Goal: Task Accomplishment & Management: Use online tool/utility

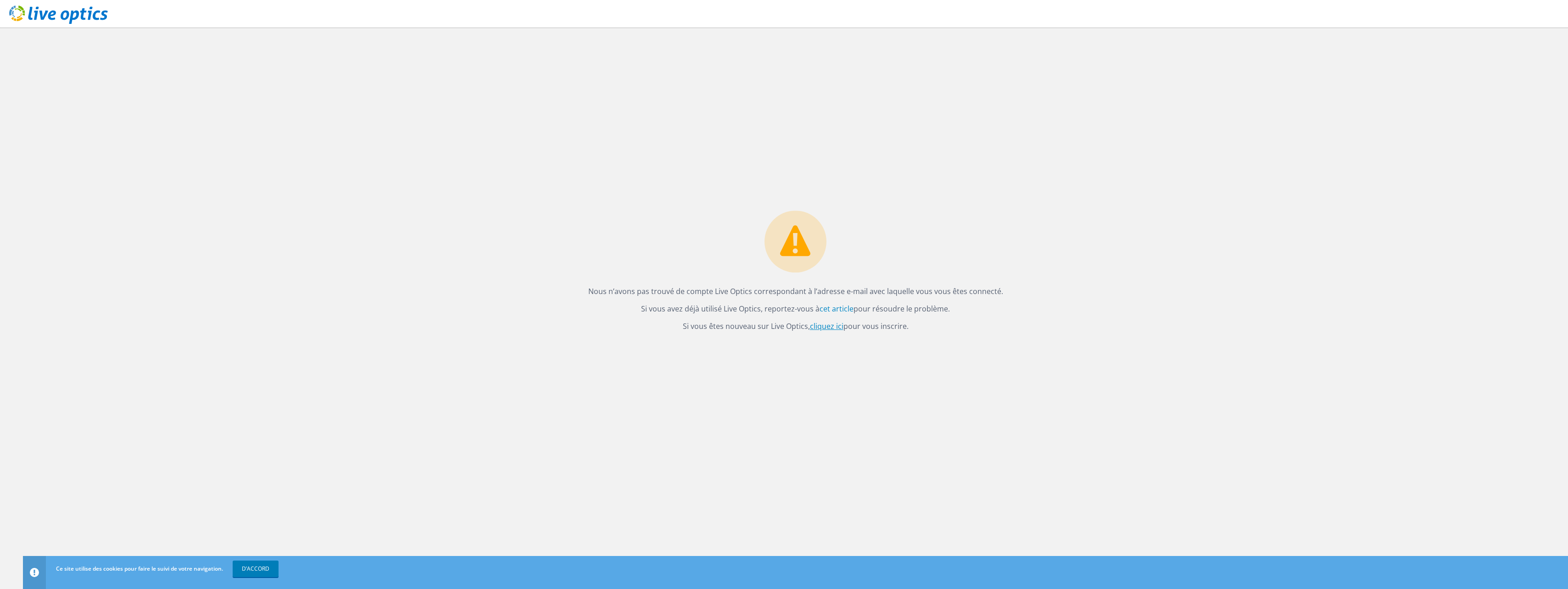
click at [827, 325] on link "cliquez ici" at bounding box center [826, 326] width 34 height 10
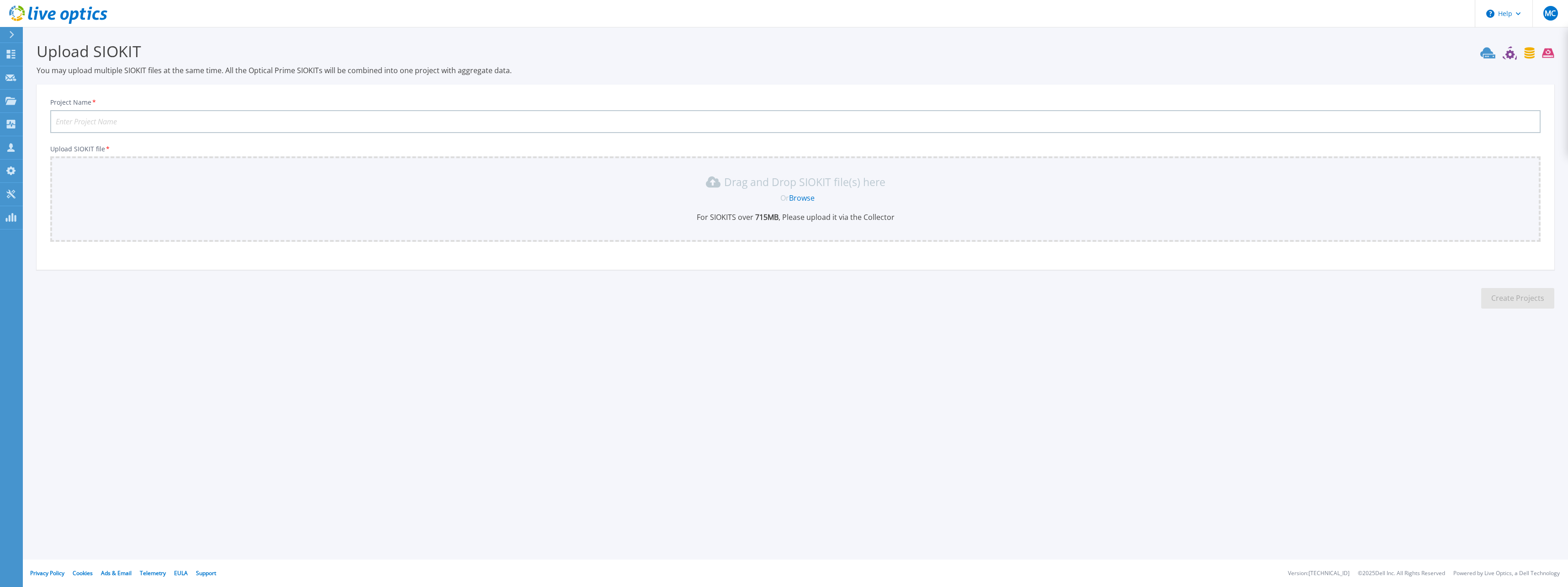
click at [145, 124] on input "Project Name *" at bounding box center [796, 122] width 1490 height 23
click at [207, 114] on input "Project Name *" at bounding box center [796, 122] width 1490 height 23
type input "CH la mure"
click at [765, 214] on b "715 MB" at bounding box center [766, 217] width 25 height 10
click at [800, 197] on link "Browse" at bounding box center [802, 198] width 26 height 10
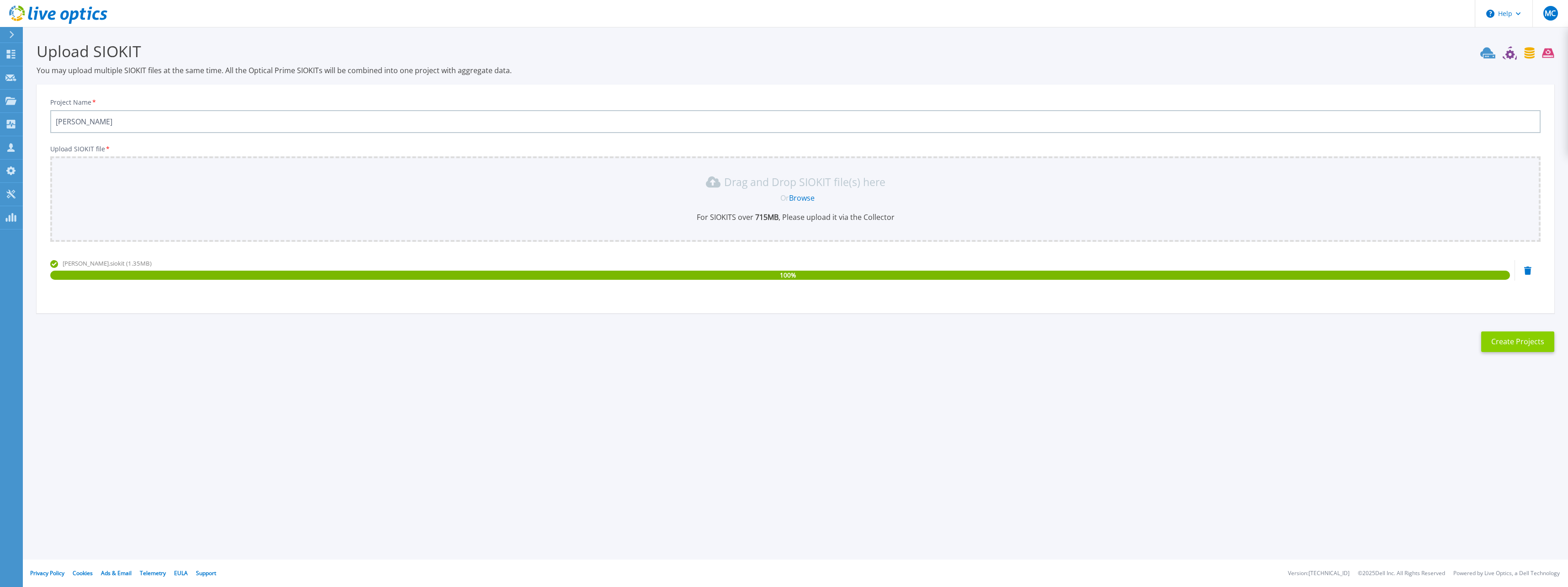
click at [1528, 342] on button "Create Projects" at bounding box center [1517, 342] width 73 height 21
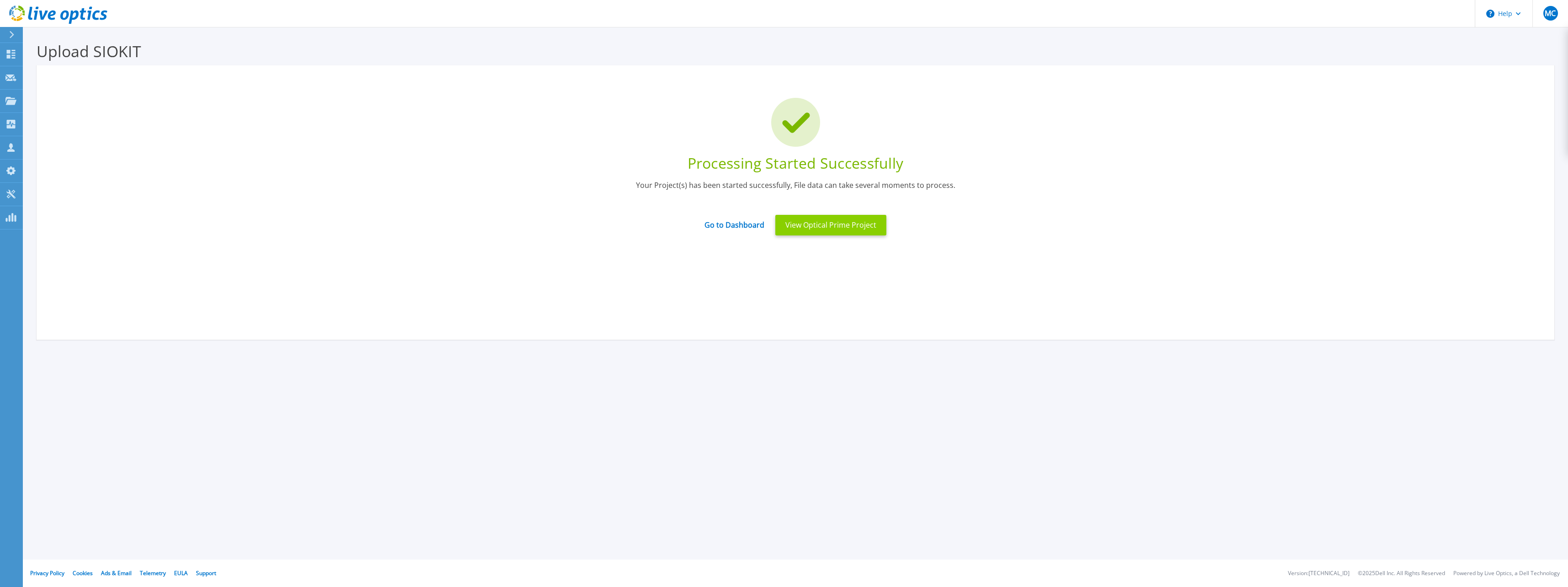
click at [815, 227] on button "View Optical Prime Project" at bounding box center [831, 225] width 111 height 21
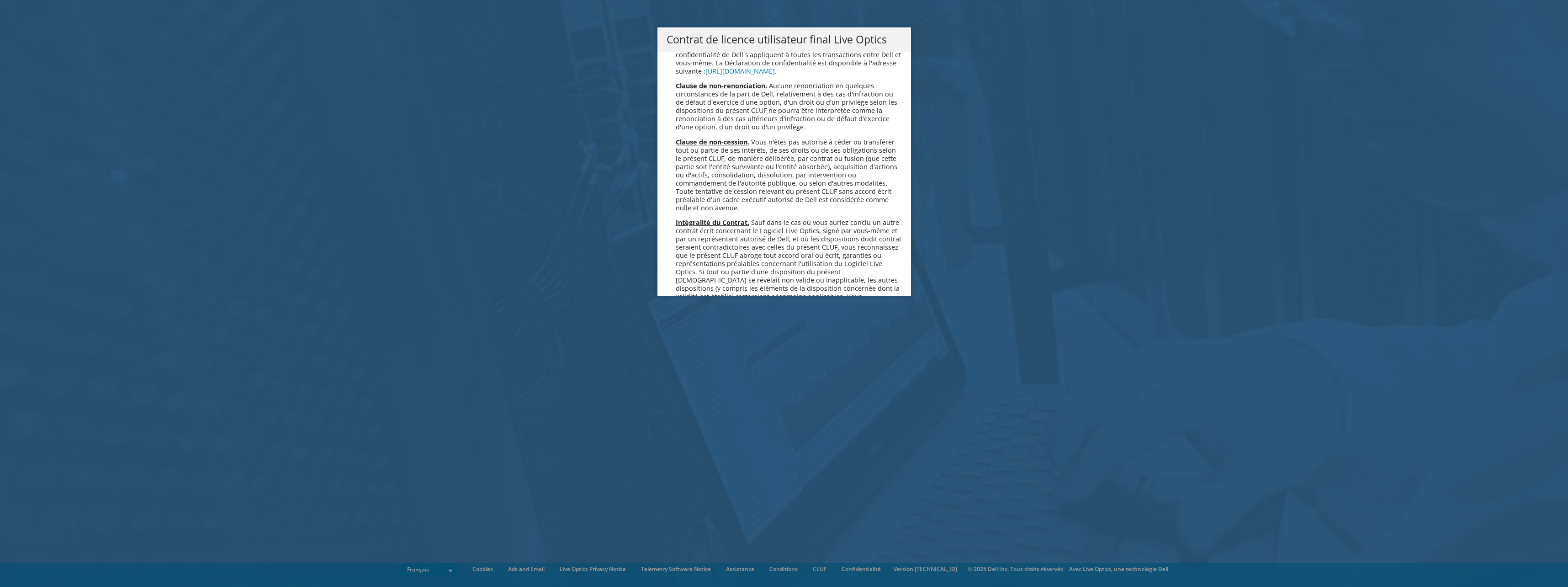
scroll to position [4040, 0]
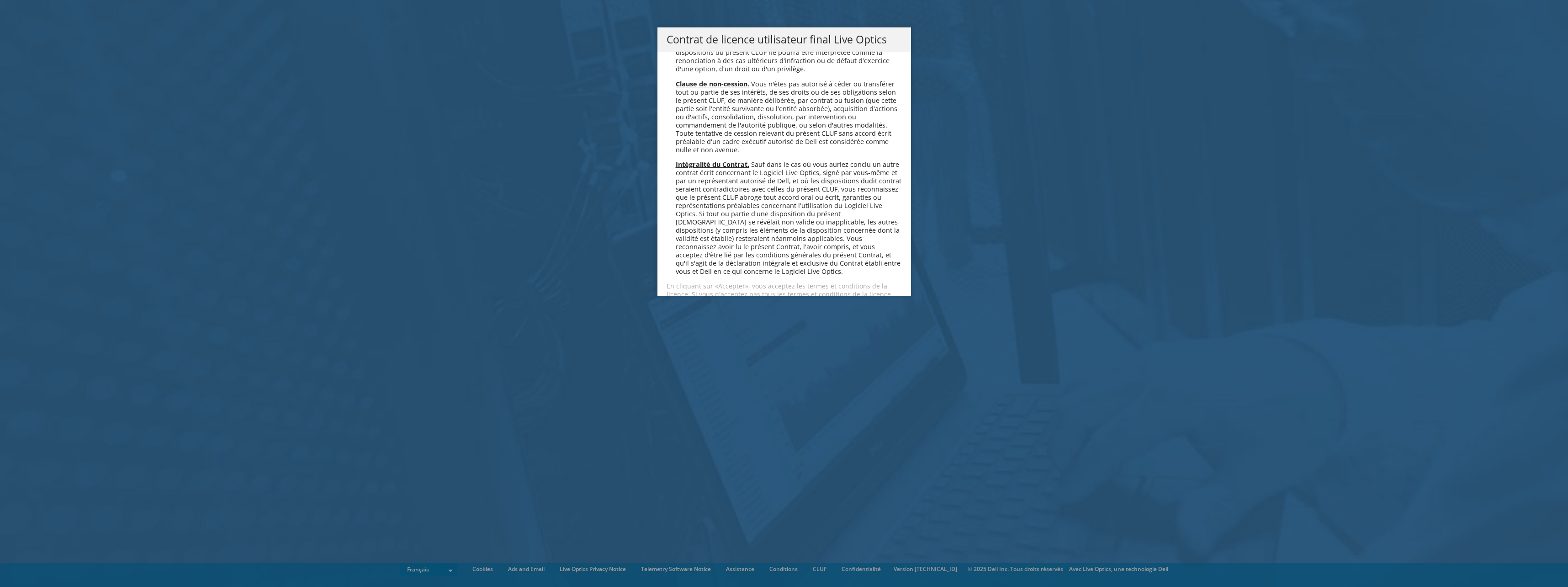
click at [684, 316] on link "Accepter" at bounding box center [693, 327] width 54 height 22
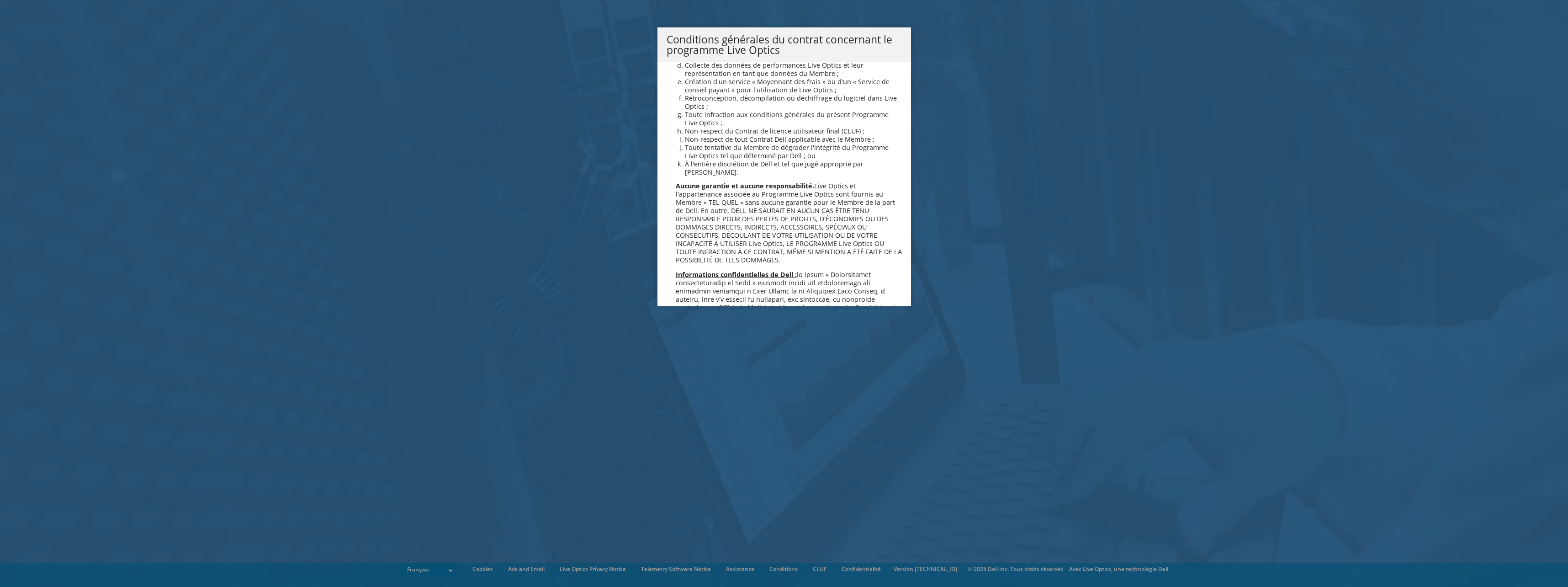
scroll to position [786, 0]
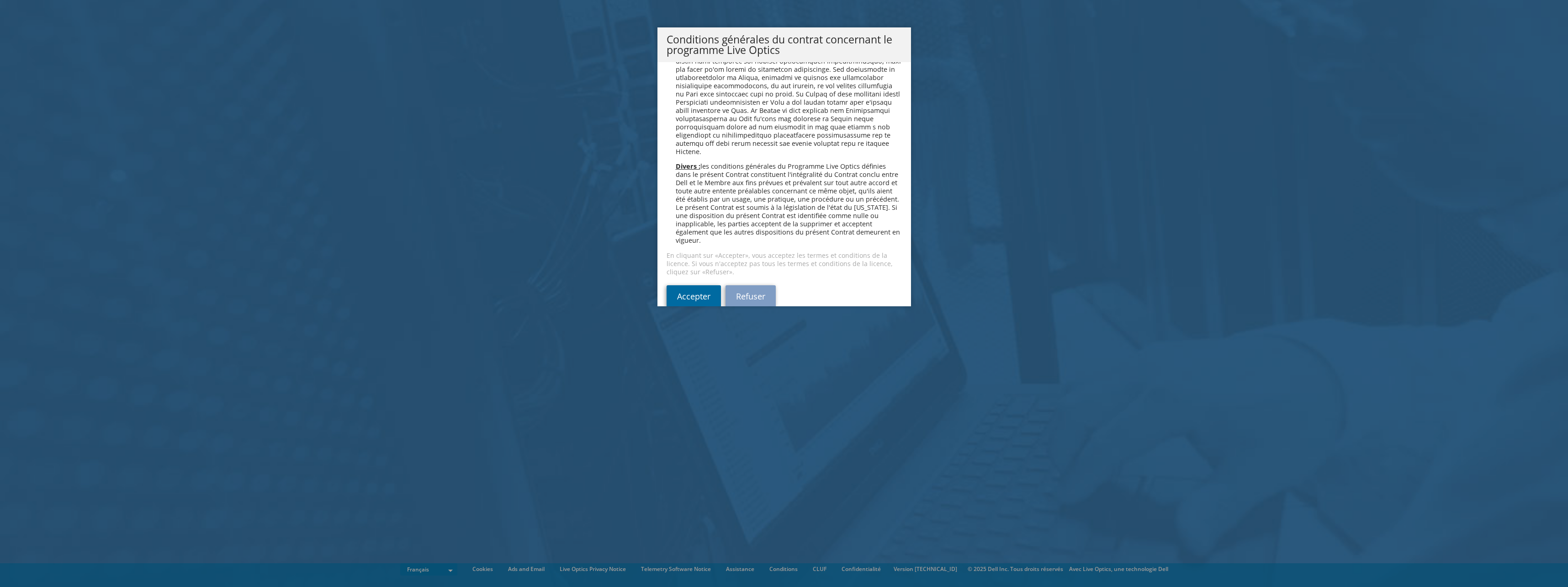
click at [694, 285] on link "Accepter" at bounding box center [693, 296] width 54 height 22
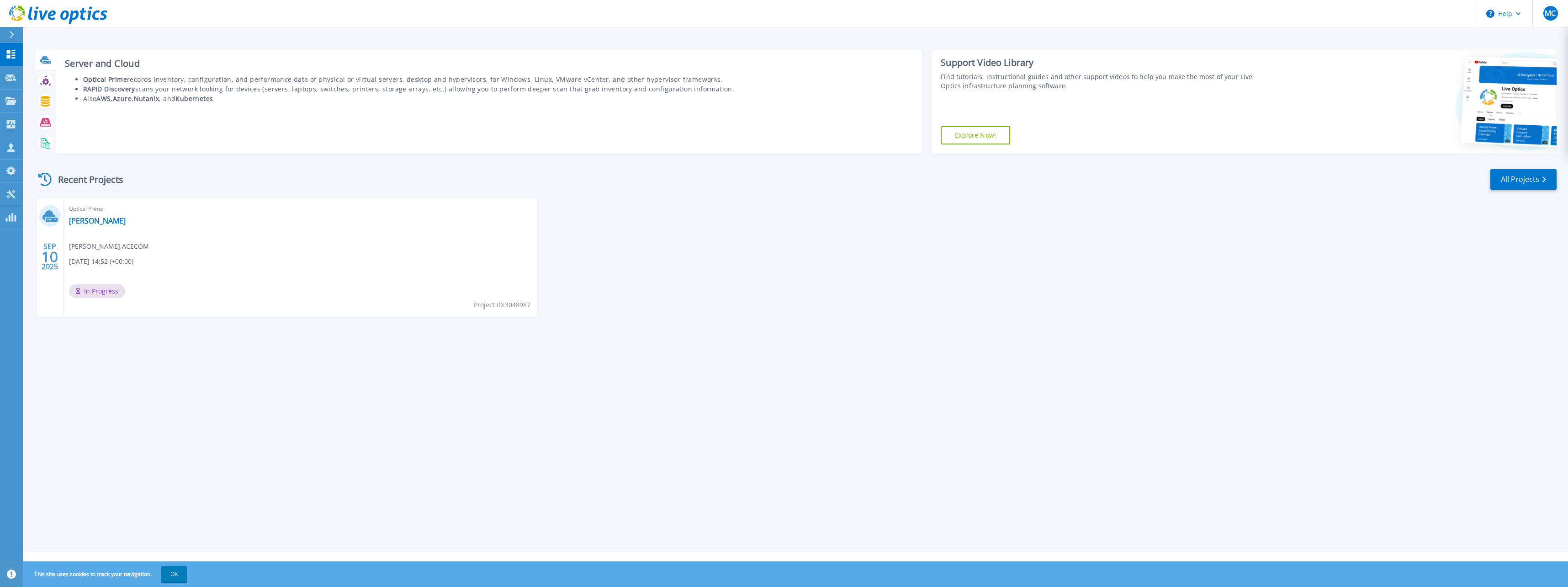
click at [47, 66] on div at bounding box center [46, 60] width 16 height 16
click at [120, 66] on h3 "Server and Cloud" at bounding box center [489, 63] width 849 height 10
click at [50, 107] on div at bounding box center [46, 101] width 16 height 16
click at [47, 104] on icon at bounding box center [46, 101] width 10 height 10
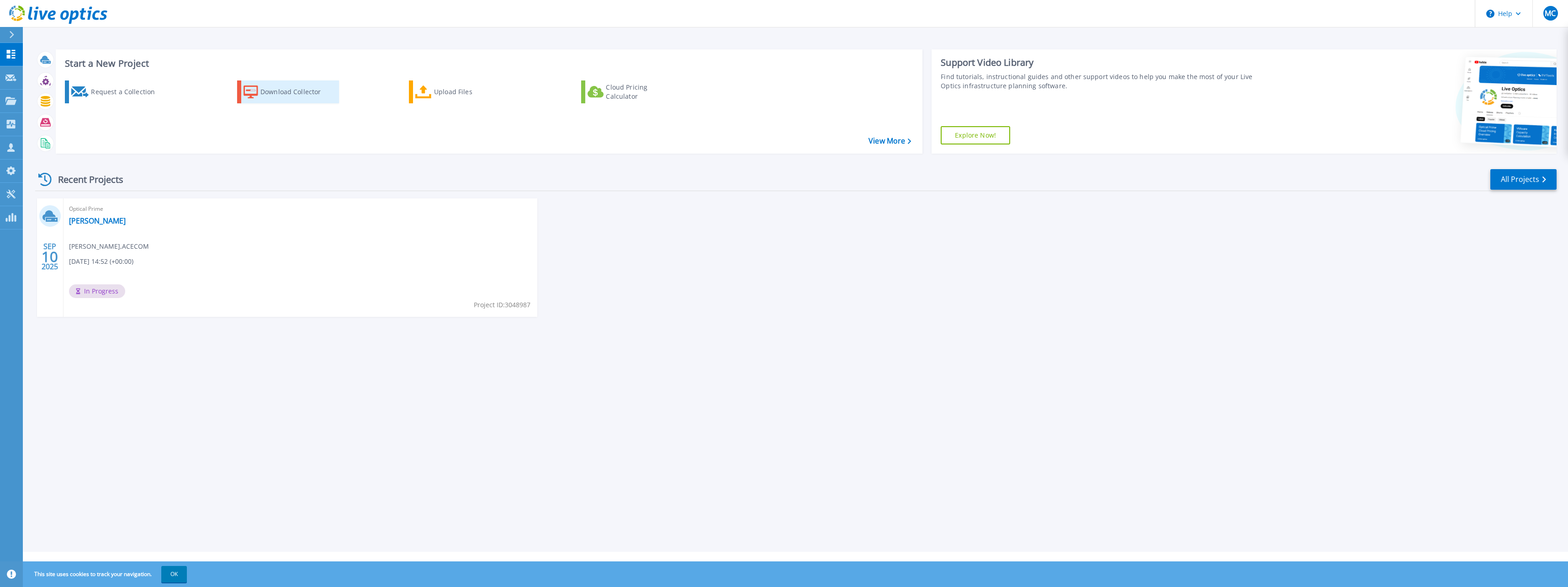
click at [259, 87] on link "Download Collector" at bounding box center [288, 92] width 102 height 23
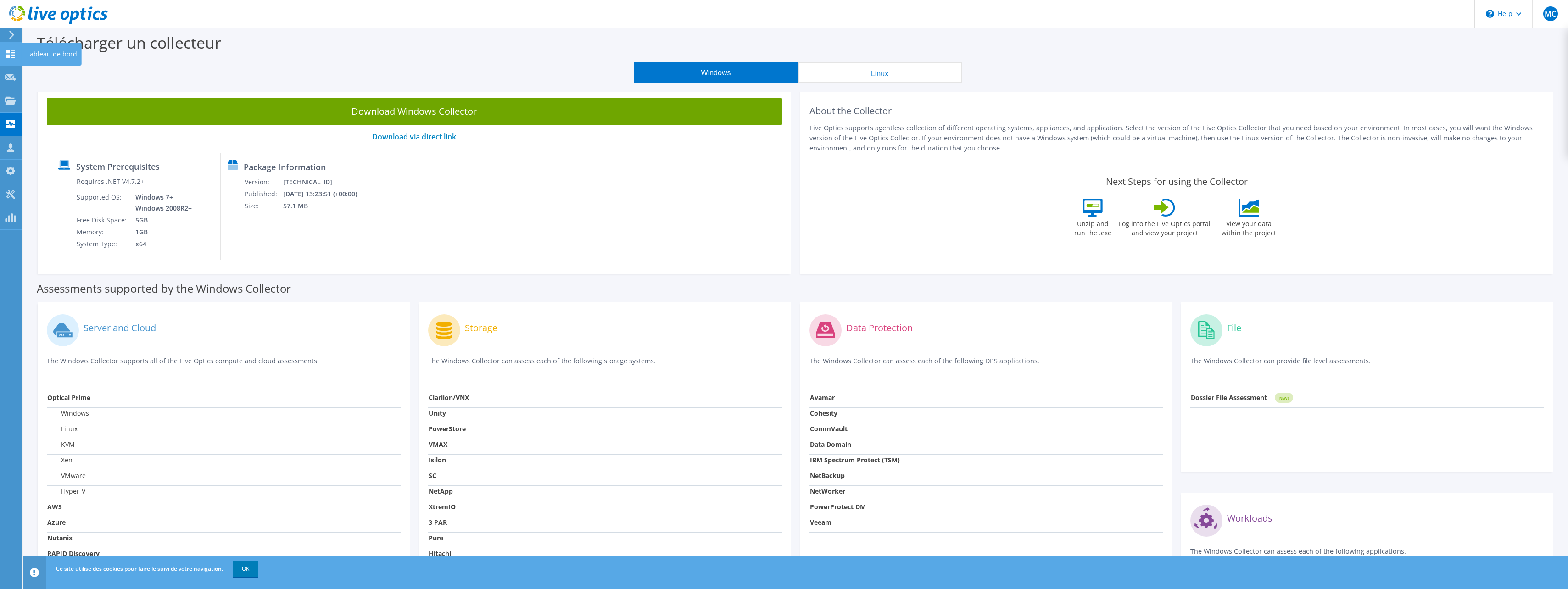
click at [12, 50] on use at bounding box center [11, 54] width 9 height 9
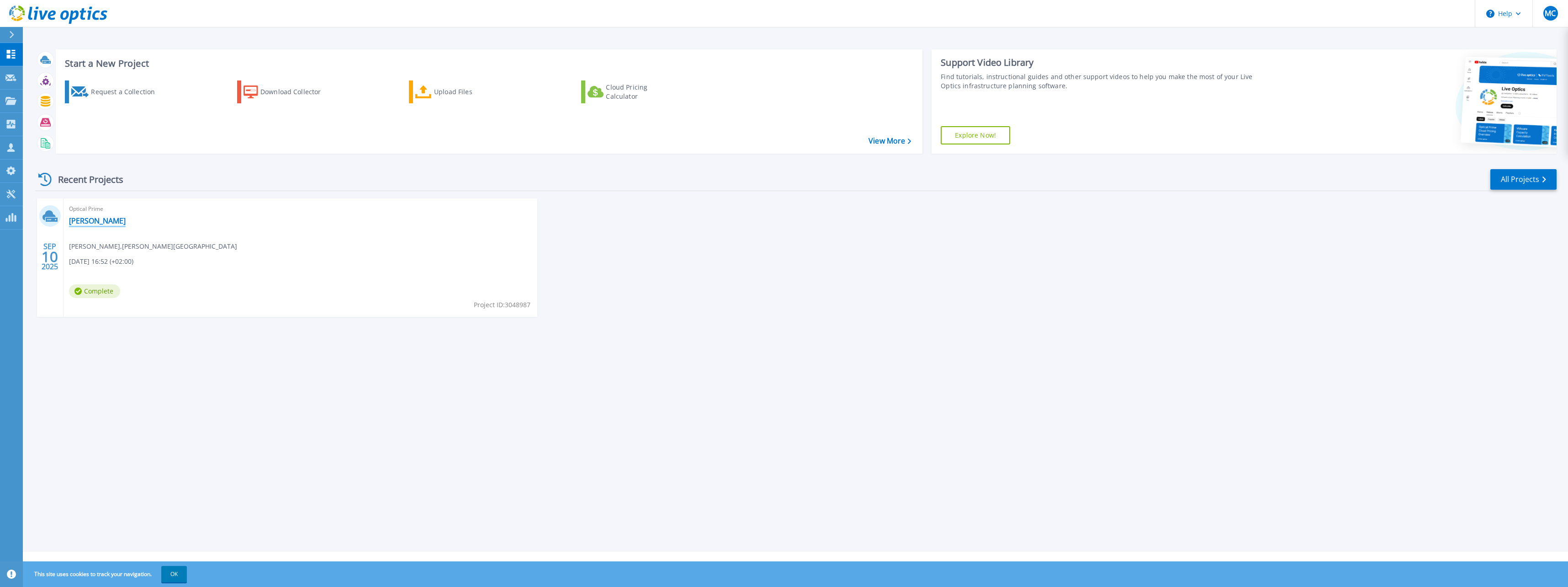
click at [82, 217] on link "[PERSON_NAME]" at bounding box center [97, 220] width 57 height 9
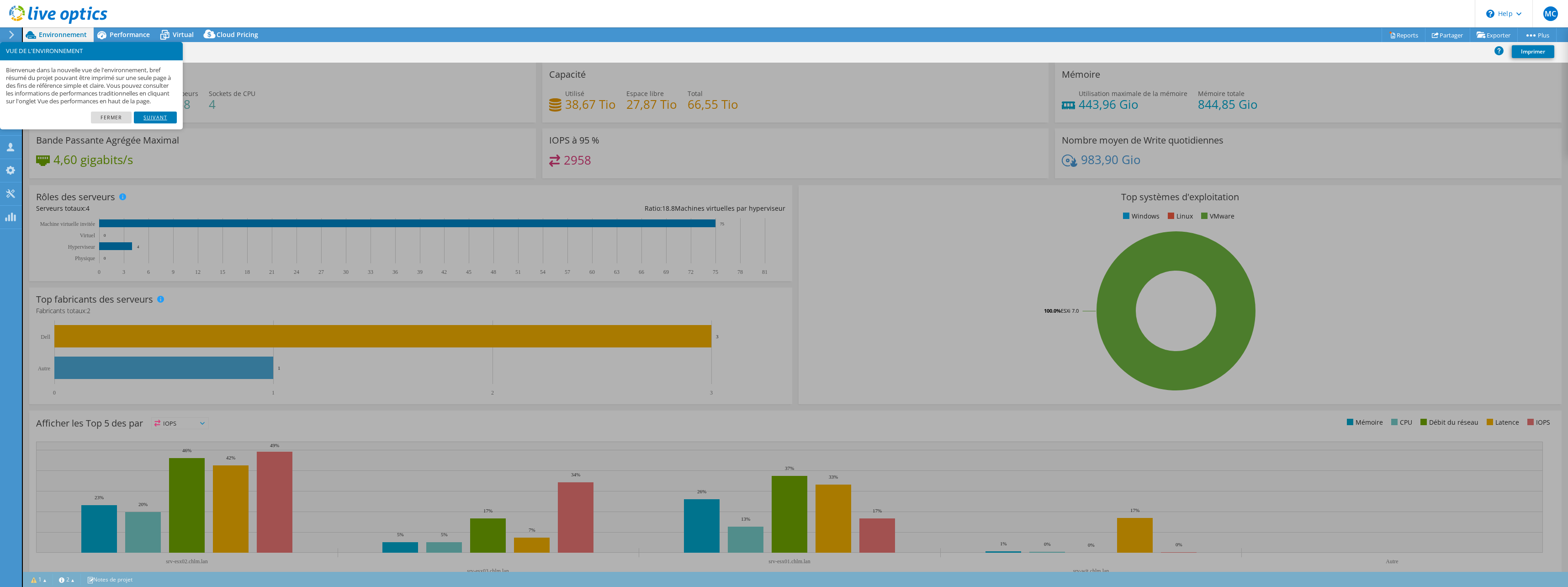
select select "USD"
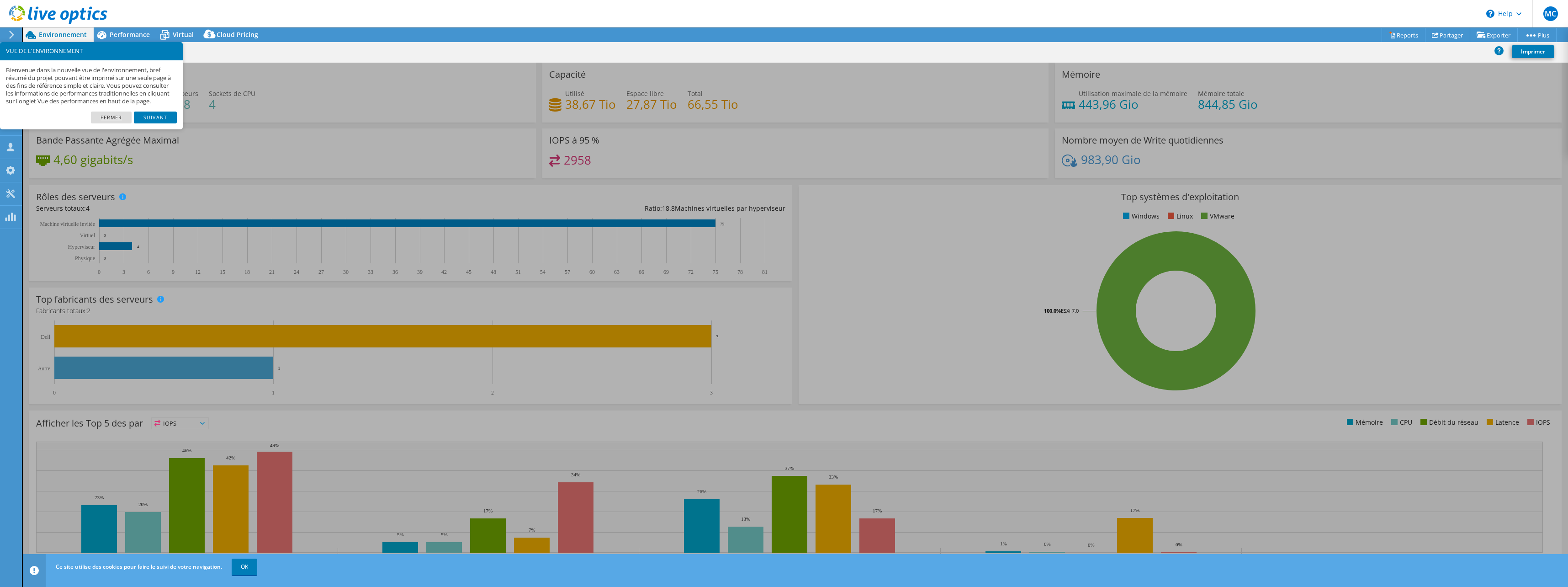
click at [113, 124] on link "Fermer" at bounding box center [111, 118] width 41 height 12
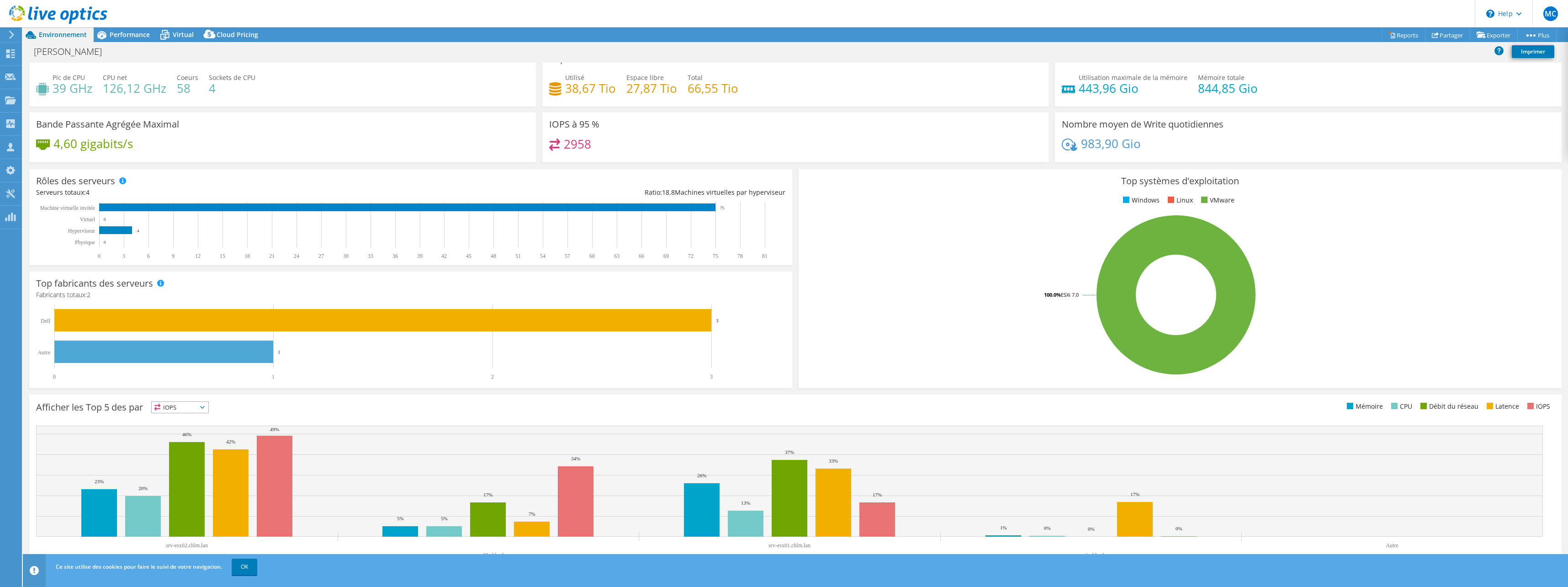
scroll to position [23, 0]
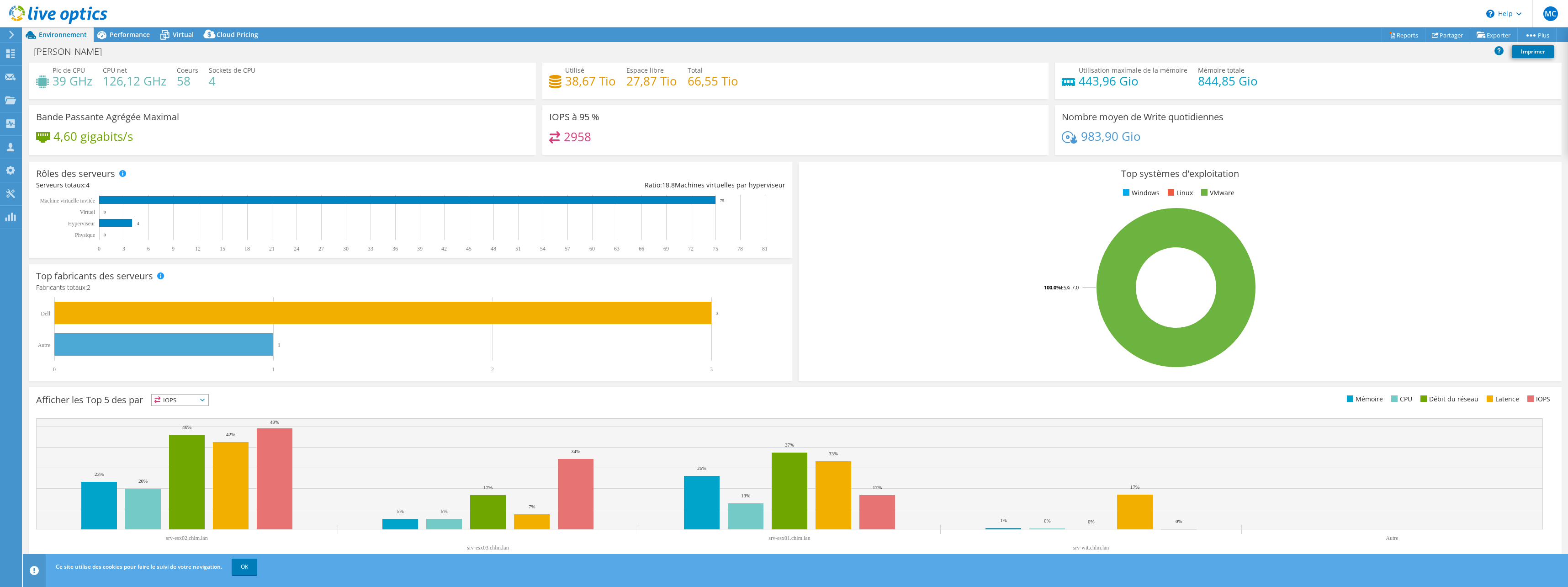
click at [880, 320] on rect at bounding box center [1175, 287] width 741 height 160
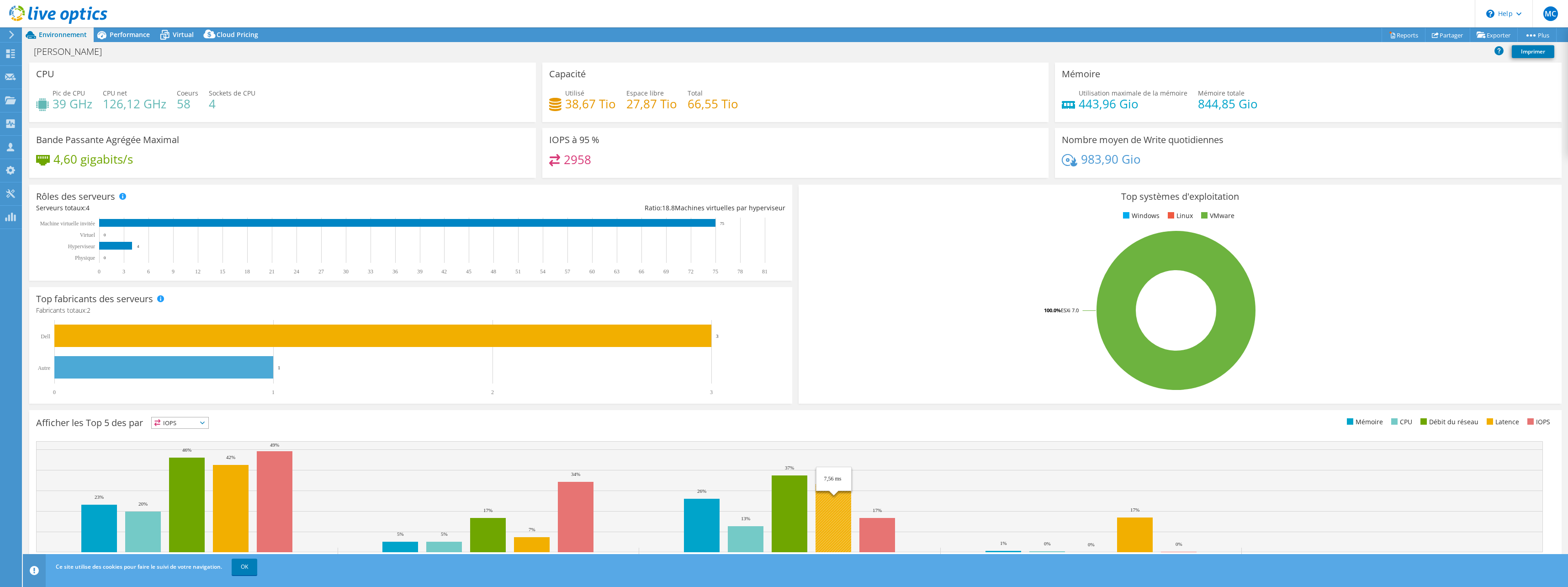
scroll to position [0, 0]
click at [196, 197] on div "Rôles des serveurs Les serveurs physiques représentent les serveurs sans systèm…" at bounding box center [410, 233] width 763 height 96
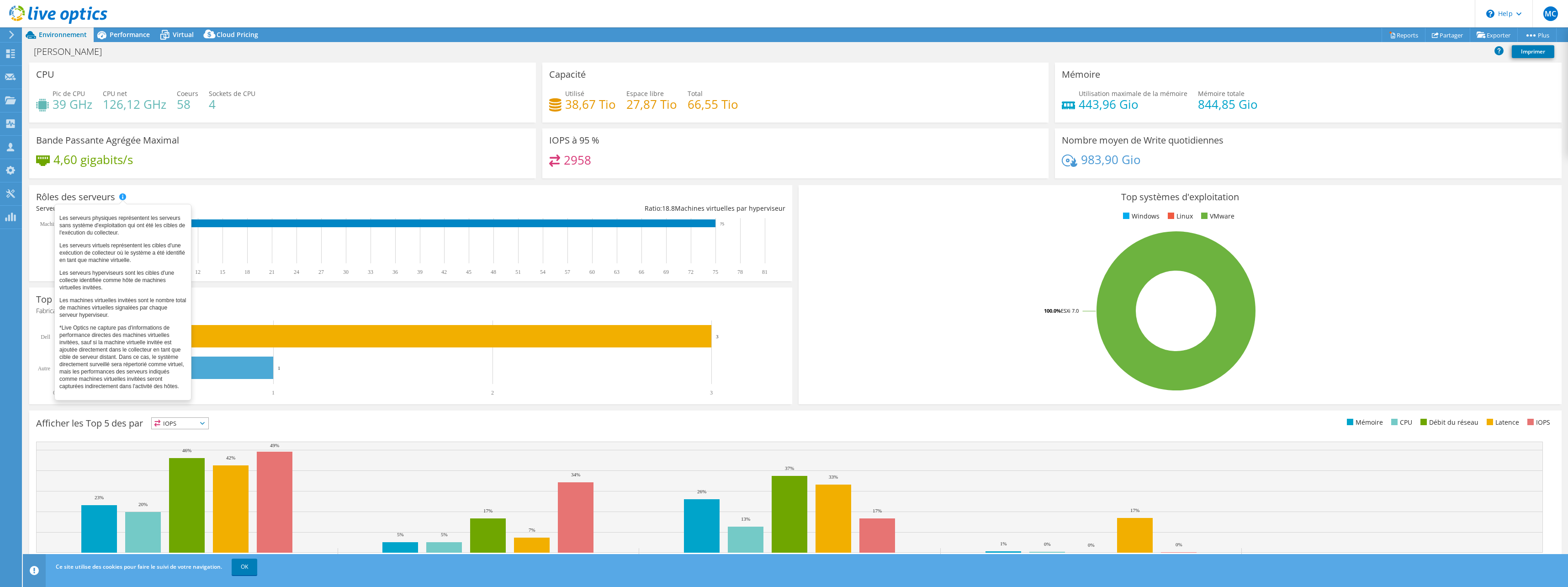
click at [123, 195] on span at bounding box center [122, 196] width 7 height 7
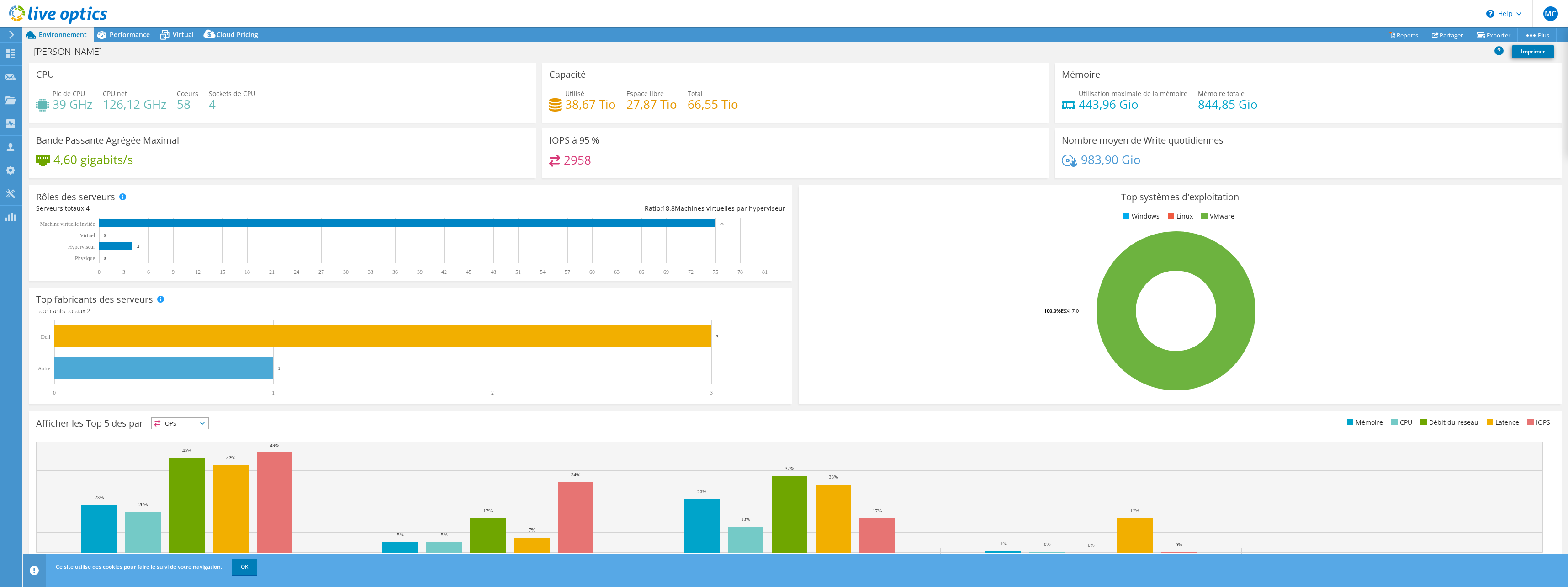
click at [215, 191] on div "Rôles des serveurs Serveurs totaux: 4 Ratio: 18.8 Machines virtuelles par hyper…" at bounding box center [410, 233] width 763 height 96
click at [268, 194] on div "Rôles des serveurs Serveurs totaux: 4 Ratio: 18.8 Machines virtuelles par hyper…" at bounding box center [410, 233] width 763 height 96
click at [122, 37] on span "Performance" at bounding box center [130, 35] width 40 height 9
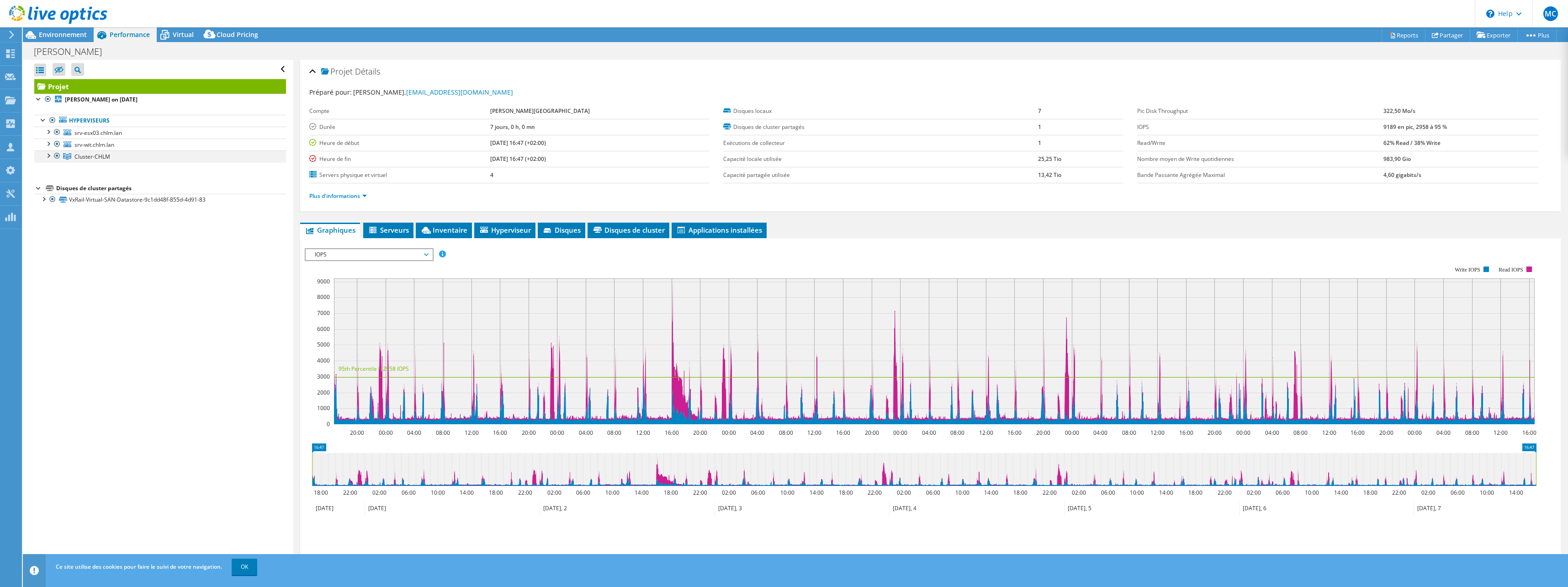
click at [47, 153] on div at bounding box center [47, 155] width 9 height 9
click at [48, 146] on div at bounding box center [47, 142] width 9 height 9
click at [45, 131] on div at bounding box center [47, 131] width 9 height 9
click at [43, 307] on div at bounding box center [43, 306] width 9 height 9
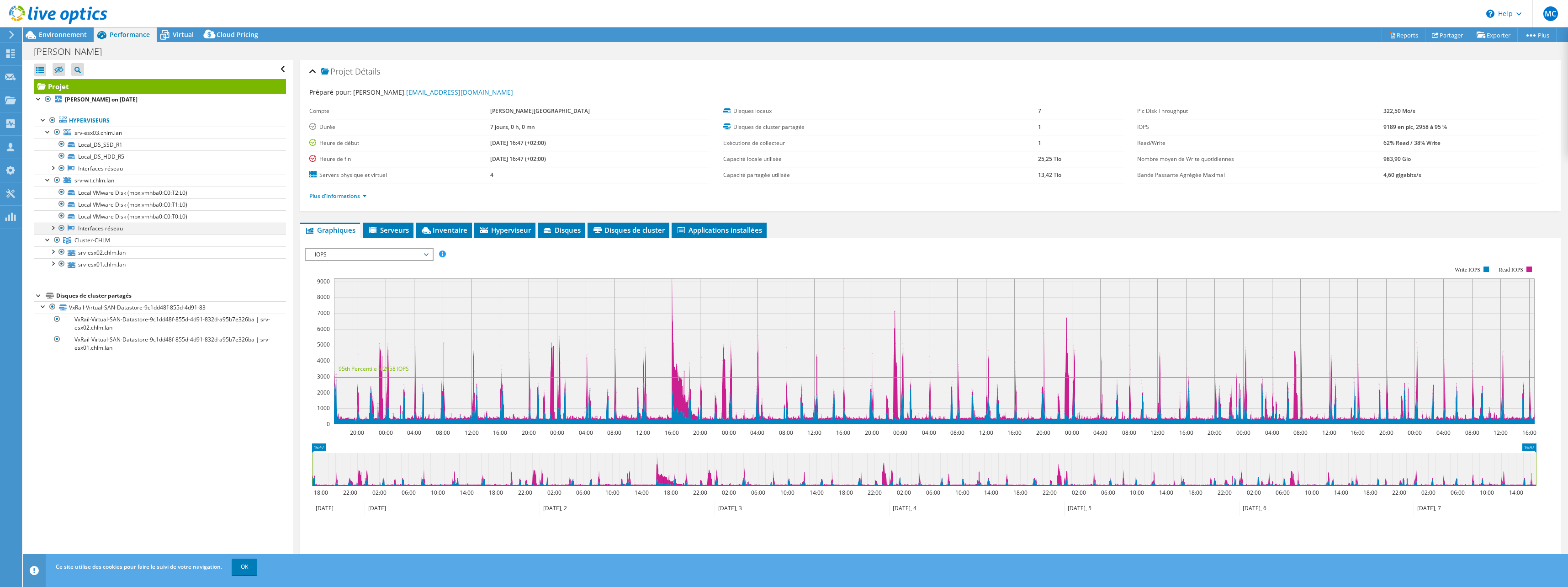
click at [52, 229] on div at bounding box center [52, 227] width 9 height 9
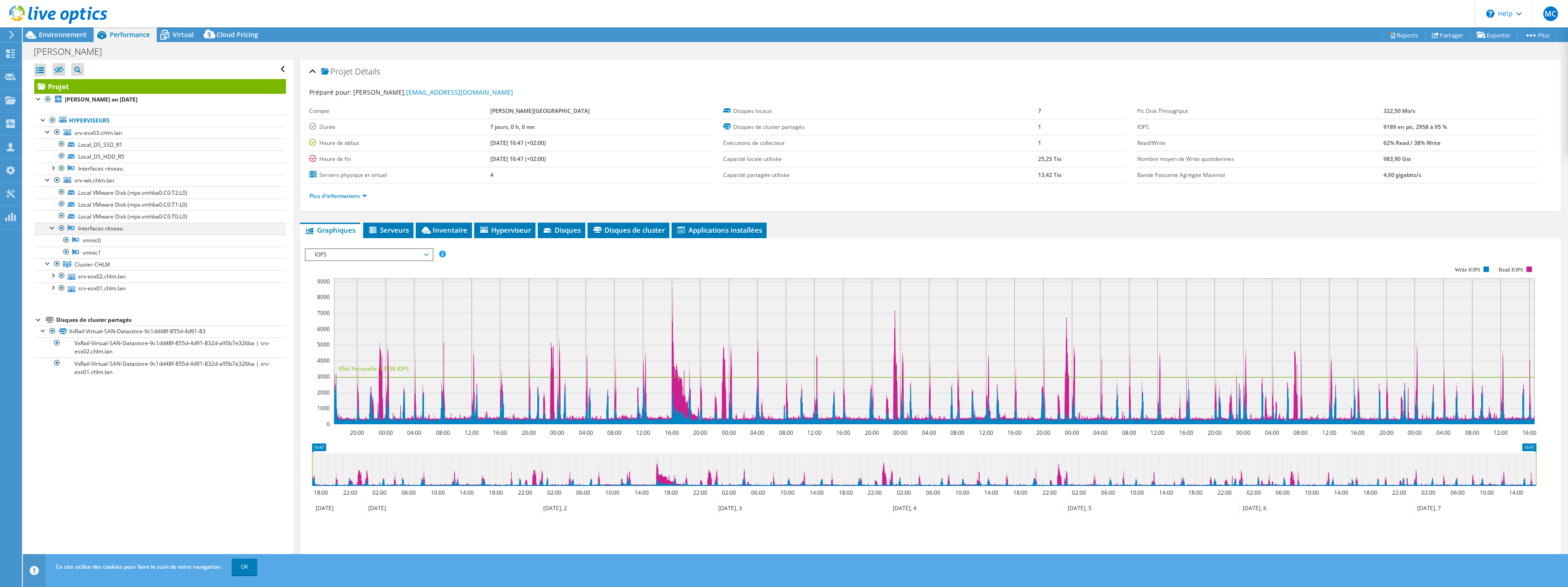
click at [52, 229] on div at bounding box center [52, 227] width 9 height 9
click at [46, 131] on div at bounding box center [47, 131] width 9 height 9
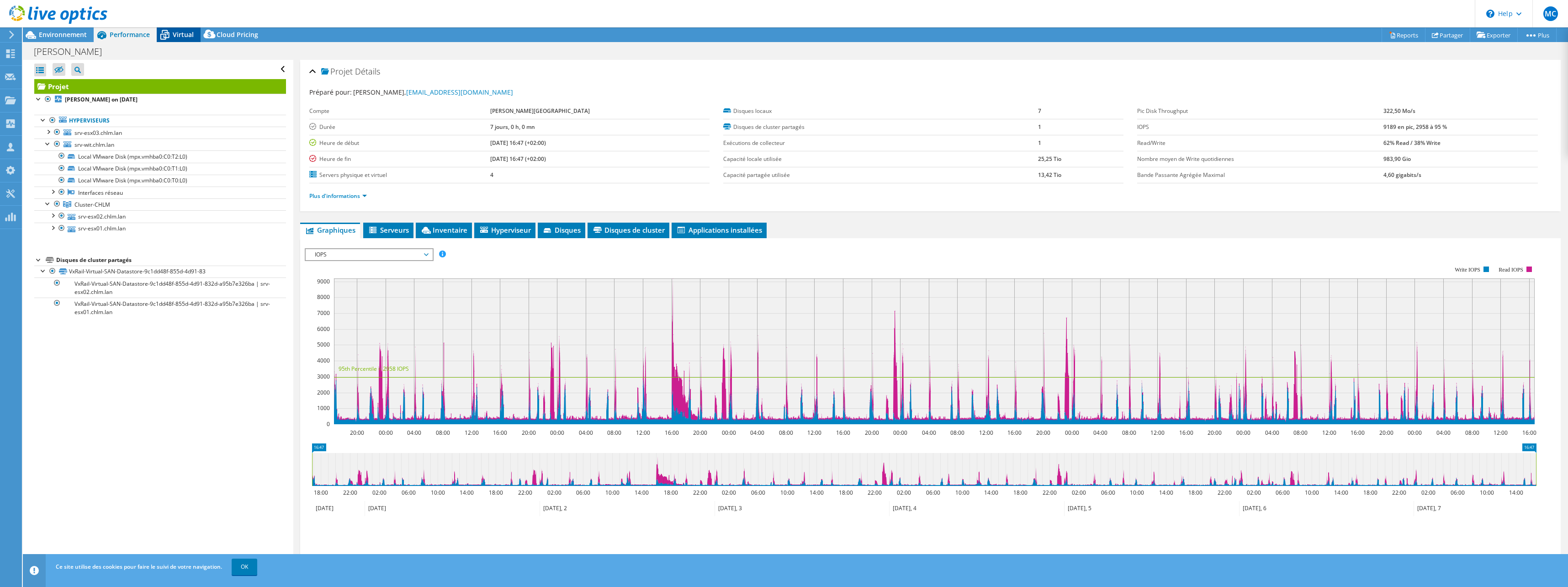
click at [186, 39] on div "Virtual" at bounding box center [178, 35] width 44 height 15
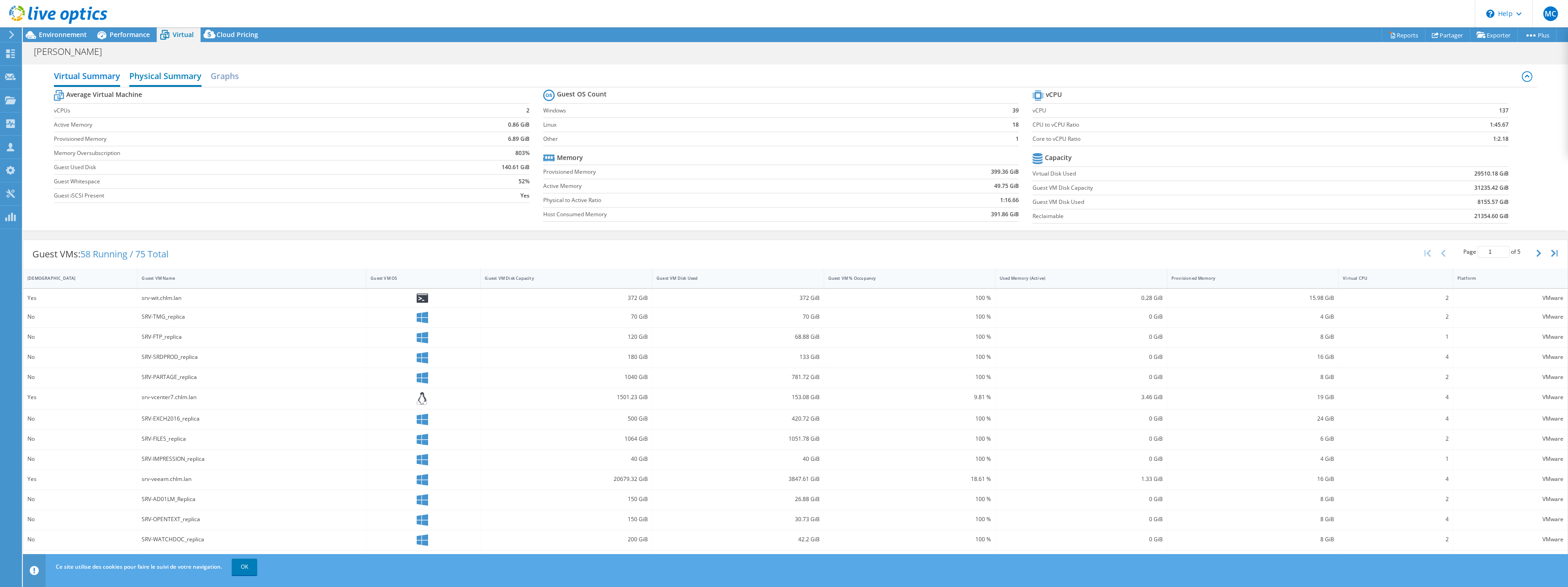
click at [172, 71] on h2 "Physical Summary" at bounding box center [165, 77] width 72 height 20
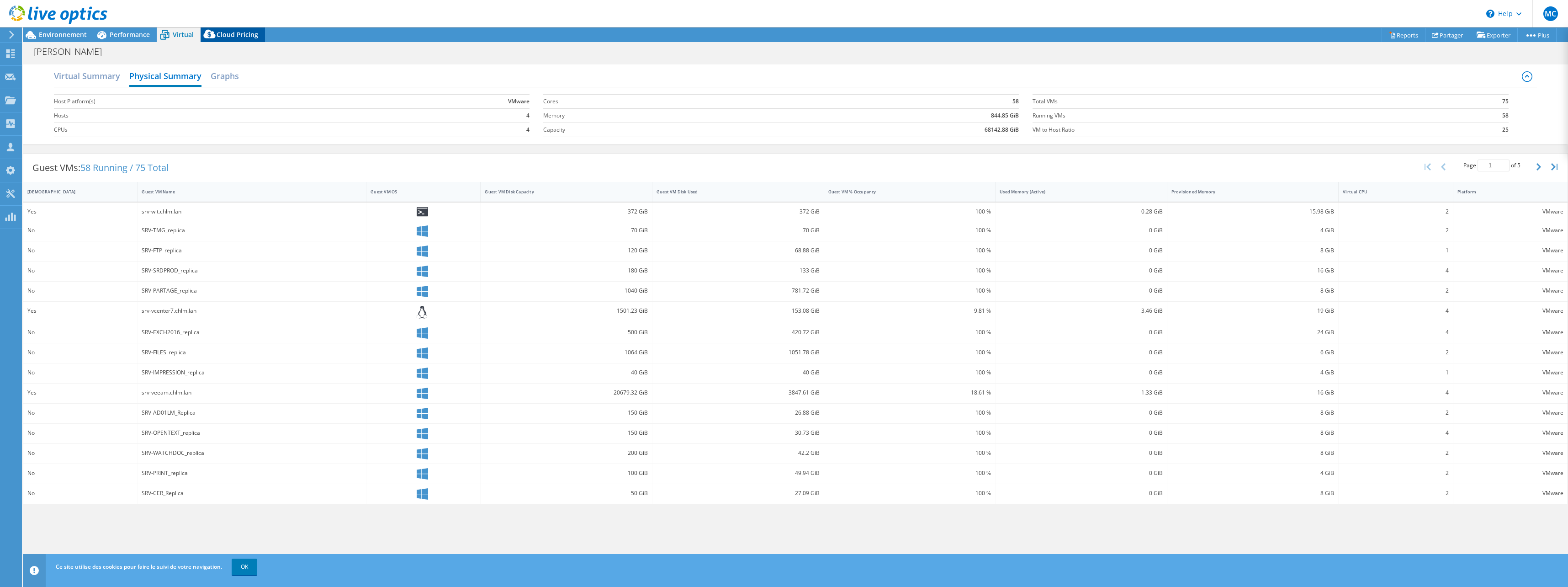
click at [231, 32] on span "Cloud Pricing" at bounding box center [237, 35] width 41 height 9
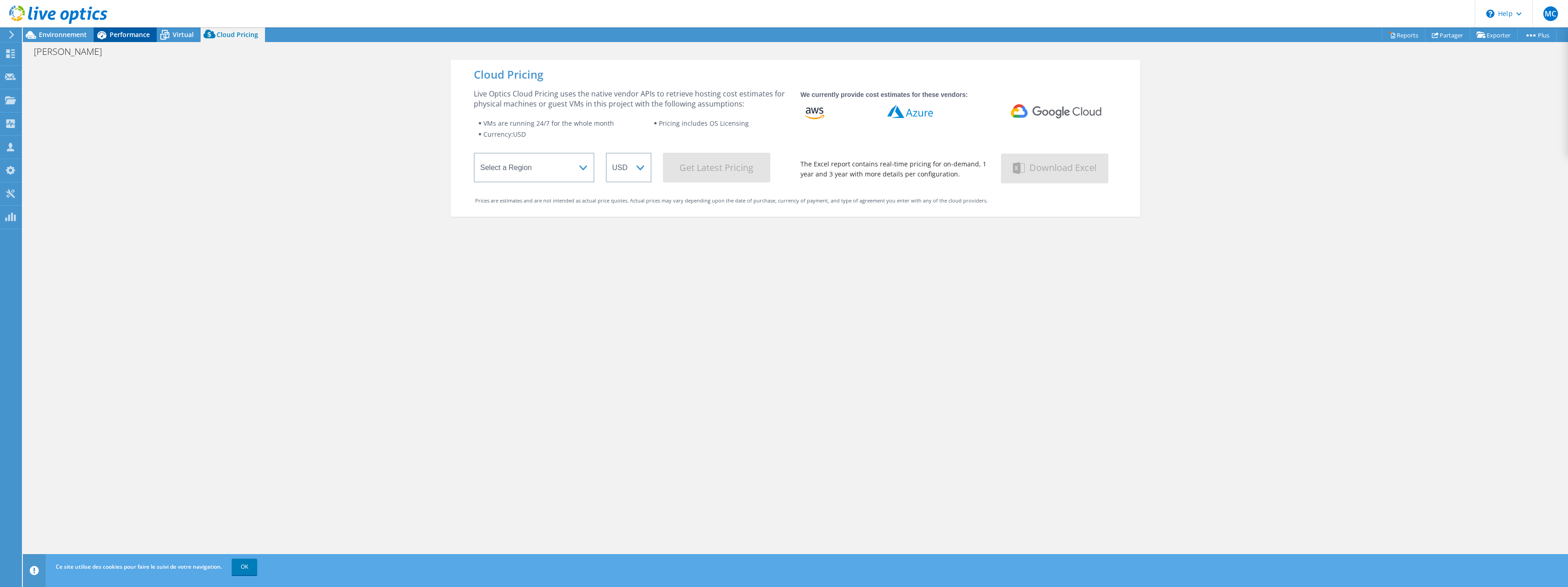
click at [116, 39] on div "Performance" at bounding box center [125, 35] width 63 height 15
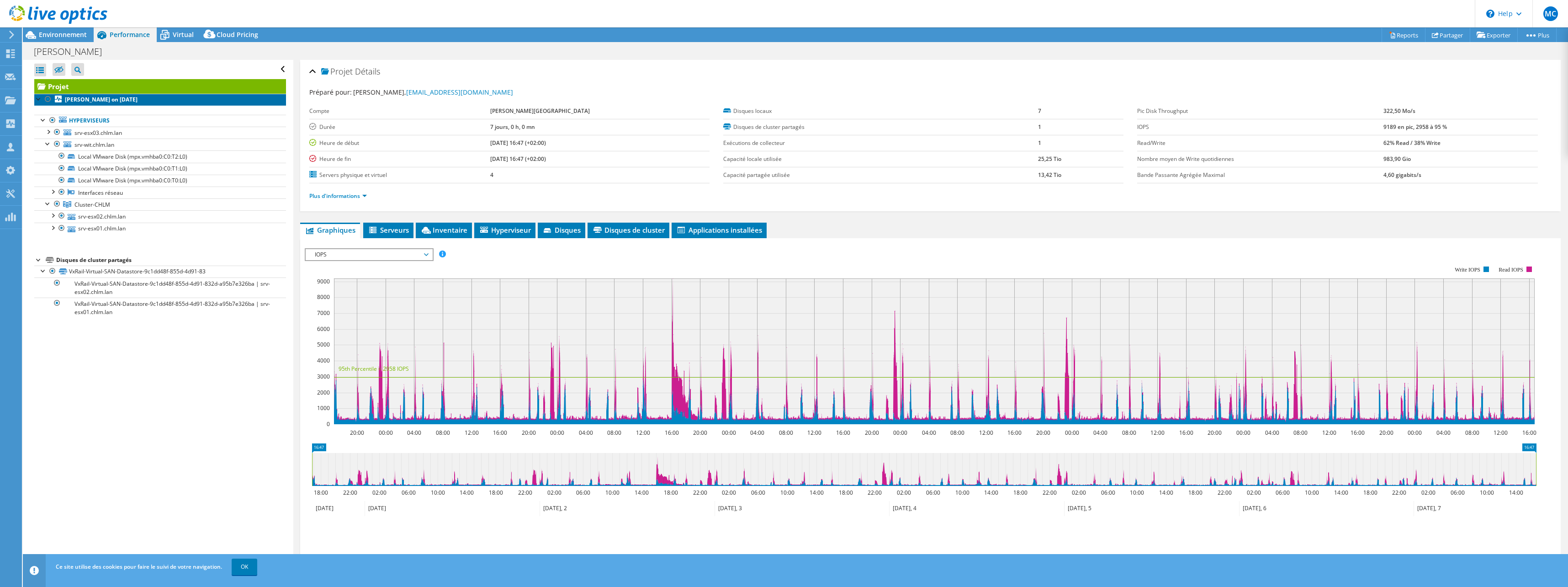
click at [86, 102] on b "CH La Mure on 9/10/2025" at bounding box center [101, 99] width 72 height 8
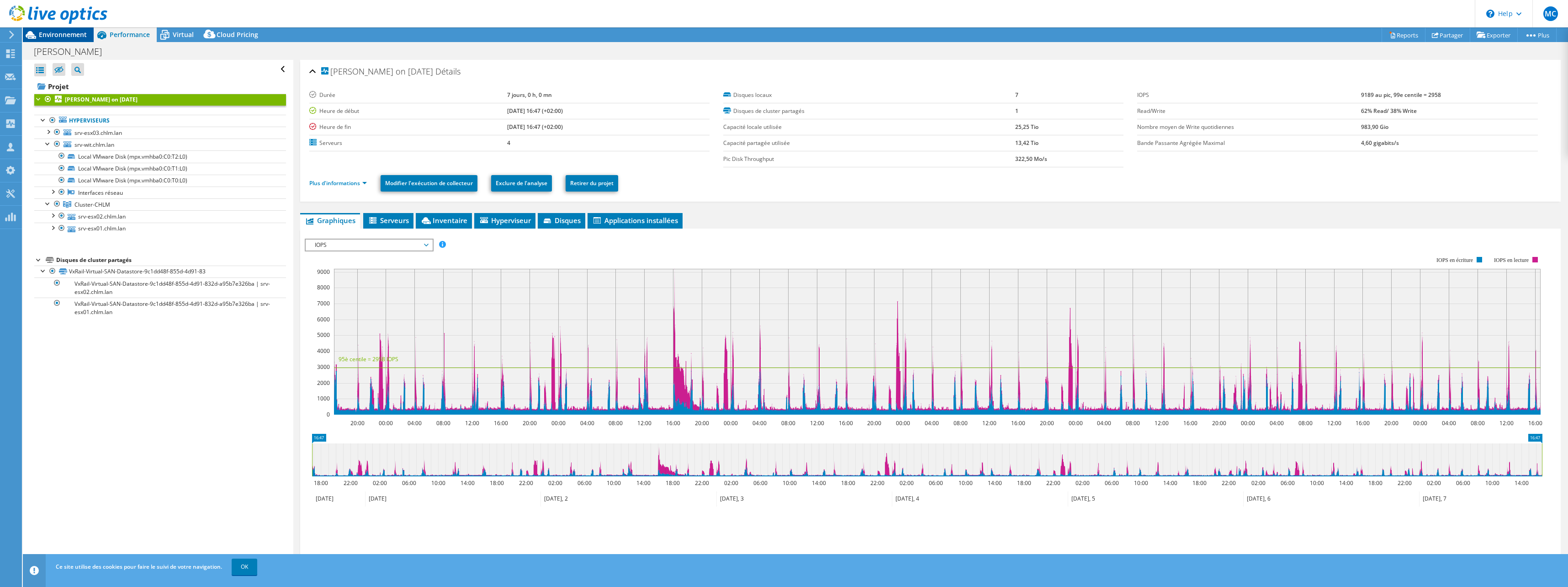
click at [69, 40] on div "Environnement" at bounding box center [58, 35] width 71 height 15
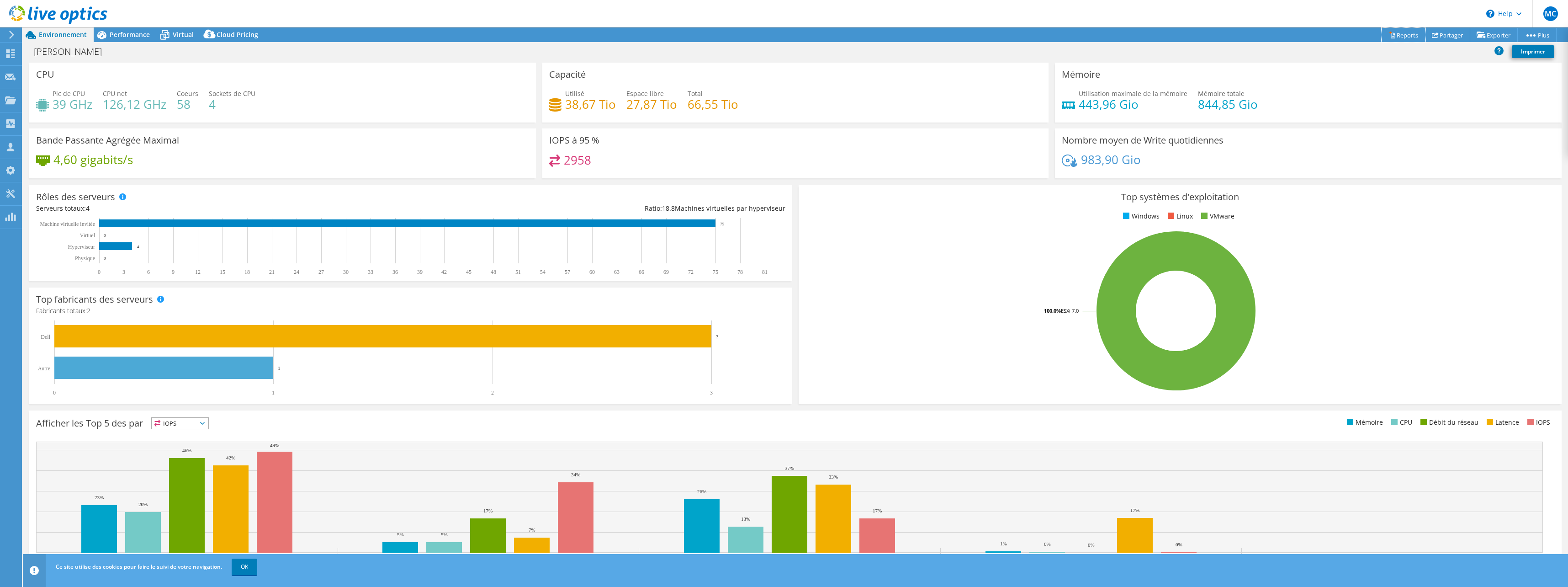
click at [1405, 39] on link "Reports" at bounding box center [1404, 35] width 44 height 14
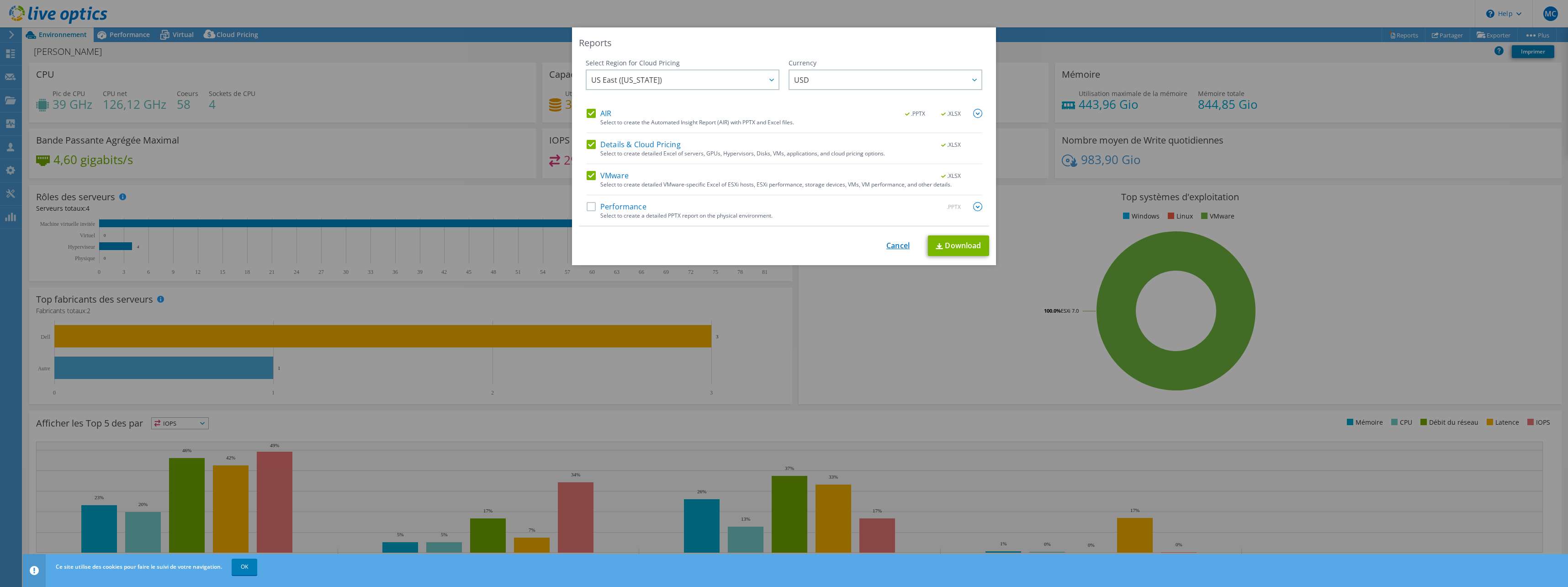
click at [898, 248] on link "Cancel" at bounding box center [898, 245] width 23 height 9
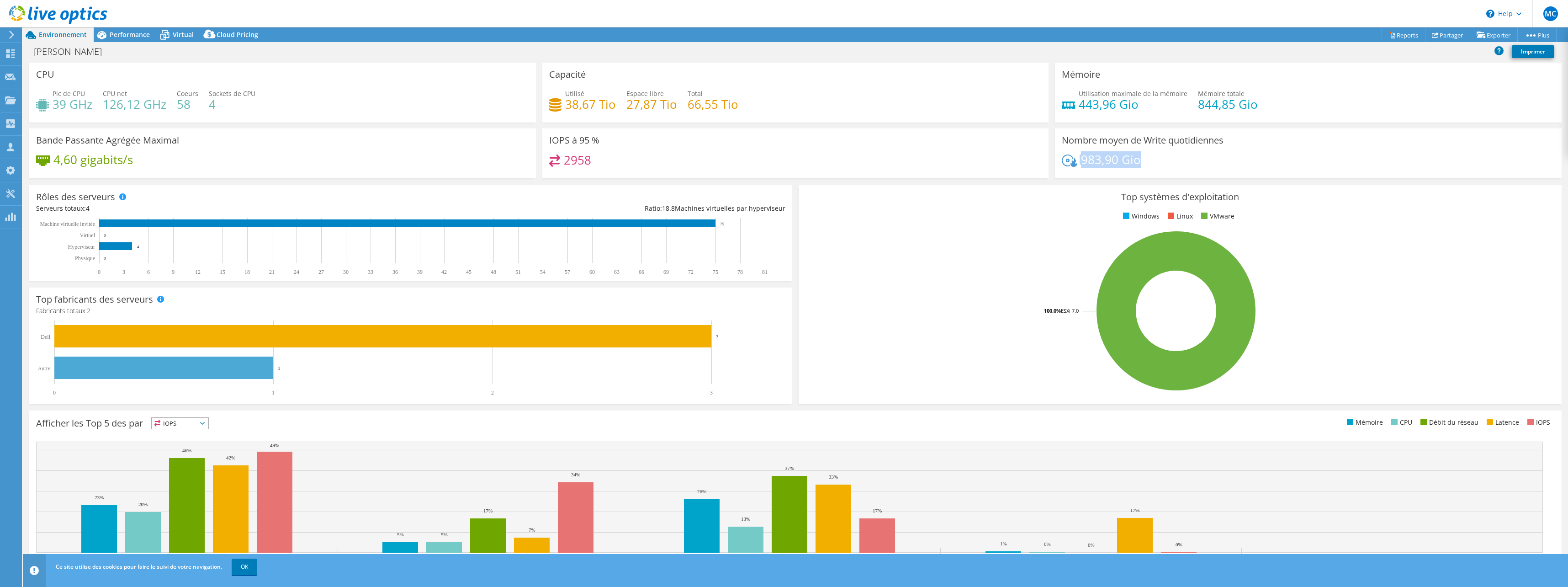
drag, startPoint x: 1136, startPoint y: 166, endPoint x: 1074, endPoint y: 164, distance: 62.0
click at [1074, 164] on div "983,90 Gio" at bounding box center [1308, 164] width 493 height 19
drag, startPoint x: 1074, startPoint y: 164, endPoint x: 1151, endPoint y: 116, distance: 90.7
click at [1151, 116] on div "Utilisation maximale de la mémoire 443,96 Gio Mémoire totale 844,85 Gio" at bounding box center [1308, 104] width 493 height 30
click at [180, 100] on h4 "58" at bounding box center [187, 104] width 21 height 10
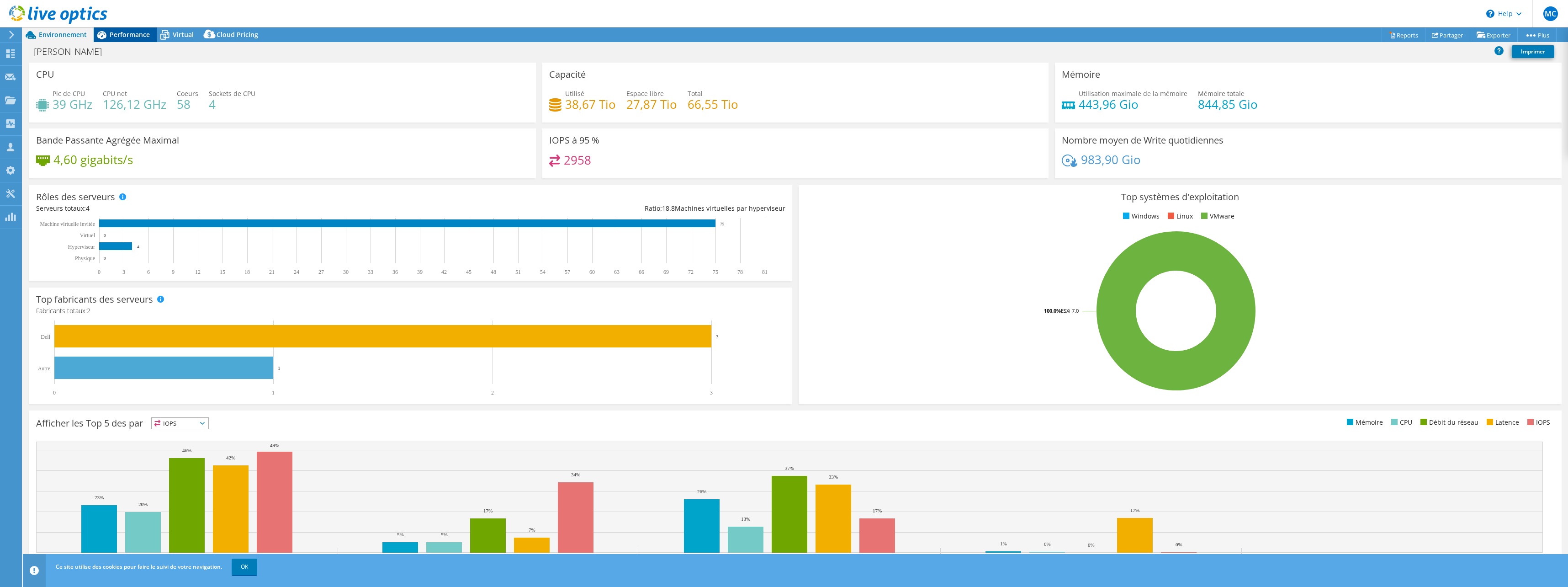
click at [139, 38] on span "Performance" at bounding box center [130, 35] width 40 height 9
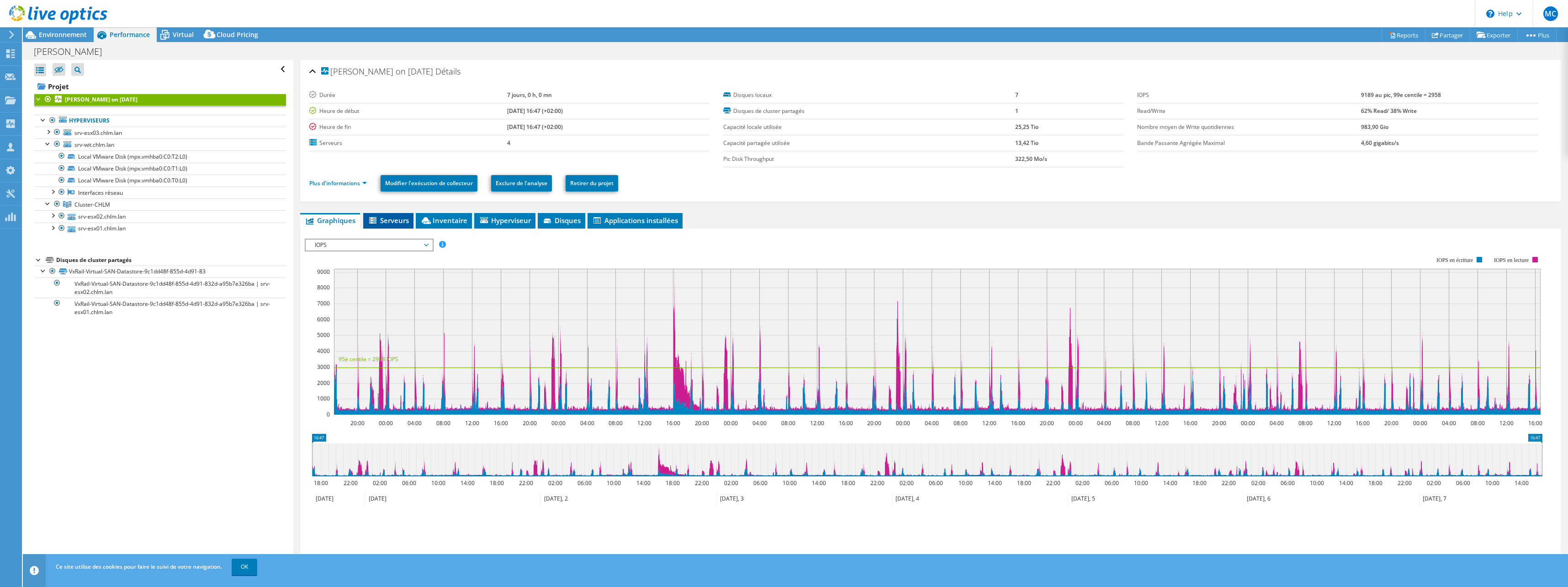
click at [387, 219] on span "Serveurs" at bounding box center [388, 220] width 41 height 9
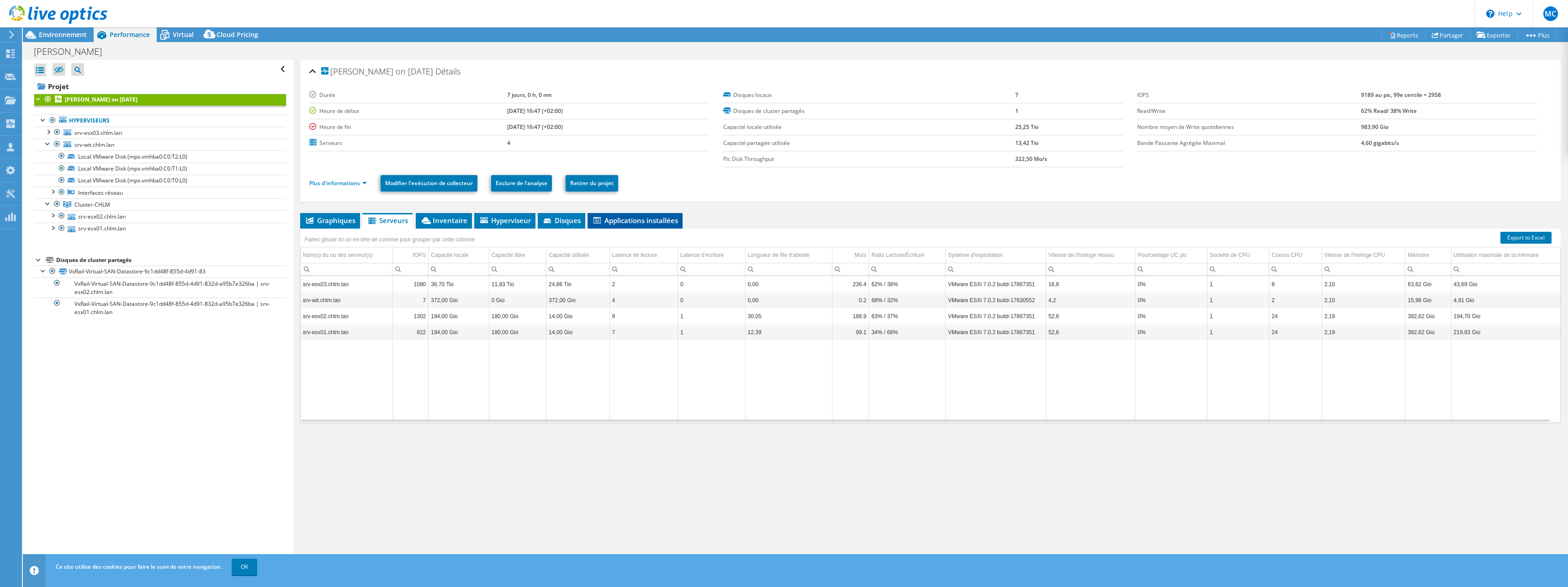
click at [646, 220] on span "Applications installées" at bounding box center [635, 220] width 86 height 9
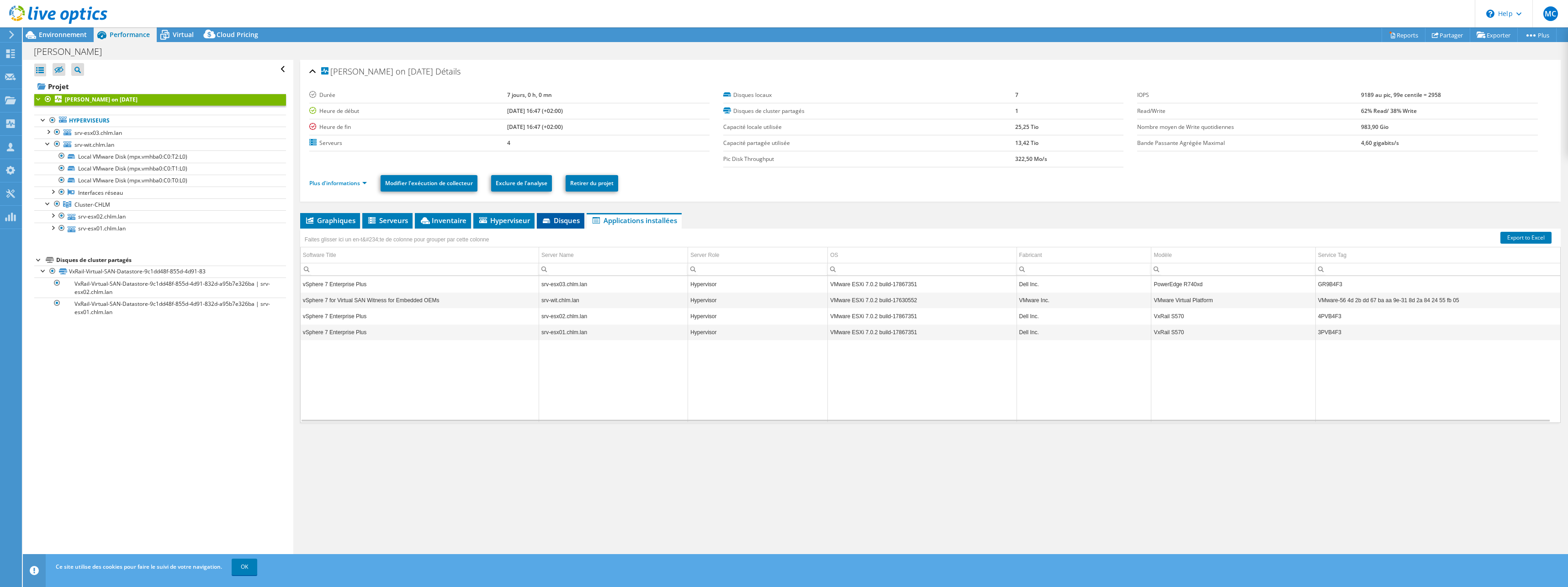
click at [565, 223] on span "Disques" at bounding box center [560, 220] width 38 height 9
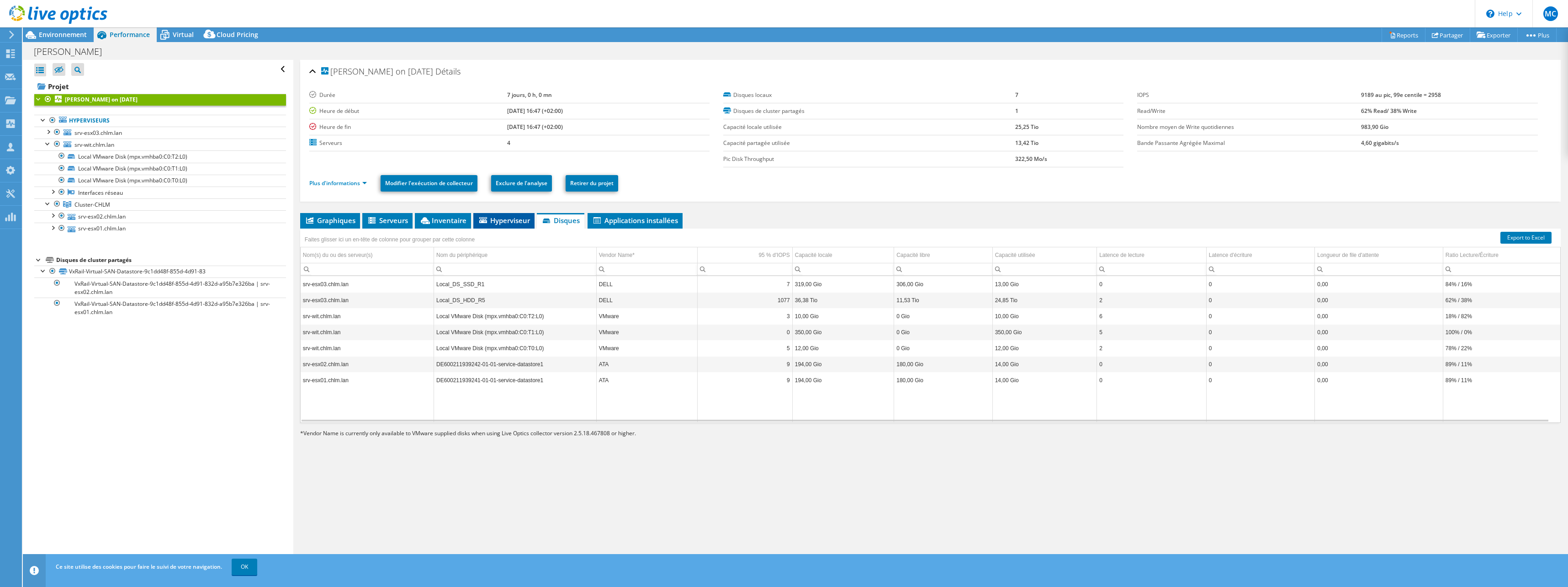
click at [506, 222] on span "Hyperviseur" at bounding box center [504, 220] width 52 height 9
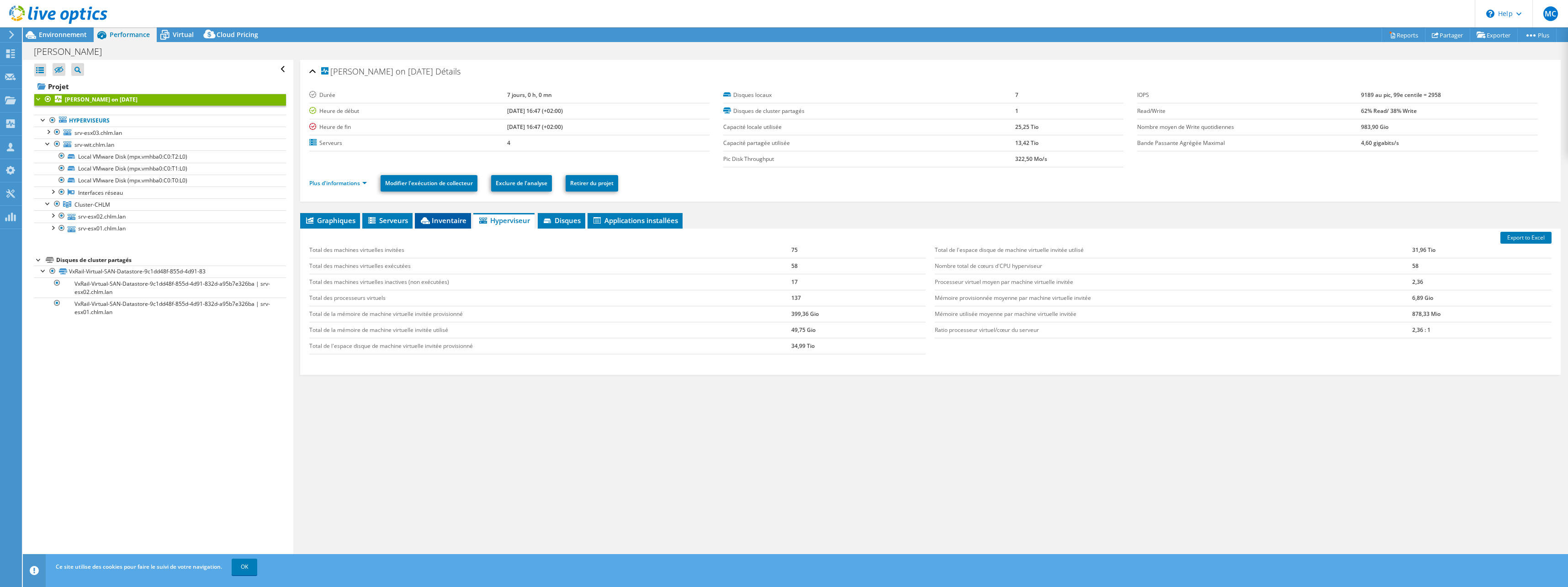
click at [443, 225] on li "Inventaire" at bounding box center [443, 221] width 56 height 16
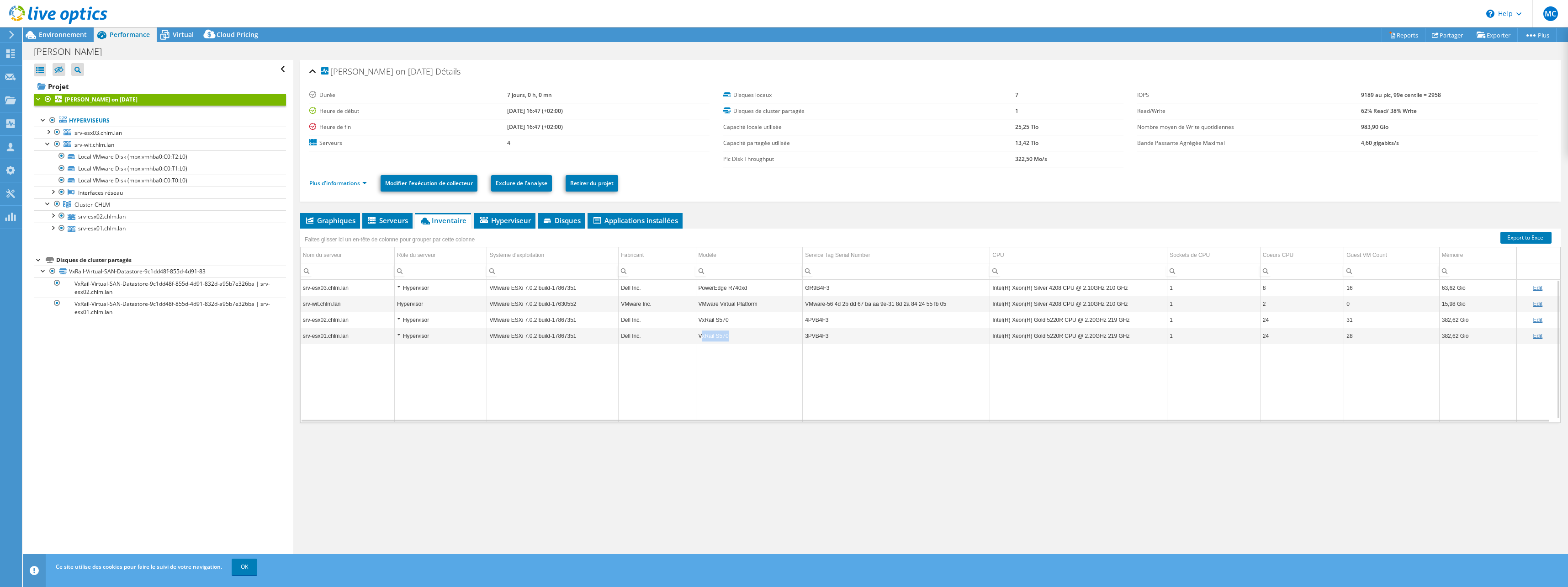
drag, startPoint x: 740, startPoint y: 336, endPoint x: 701, endPoint y: 334, distance: 39.1
click at [701, 334] on td "VxRail S570" at bounding box center [749, 336] width 107 height 16
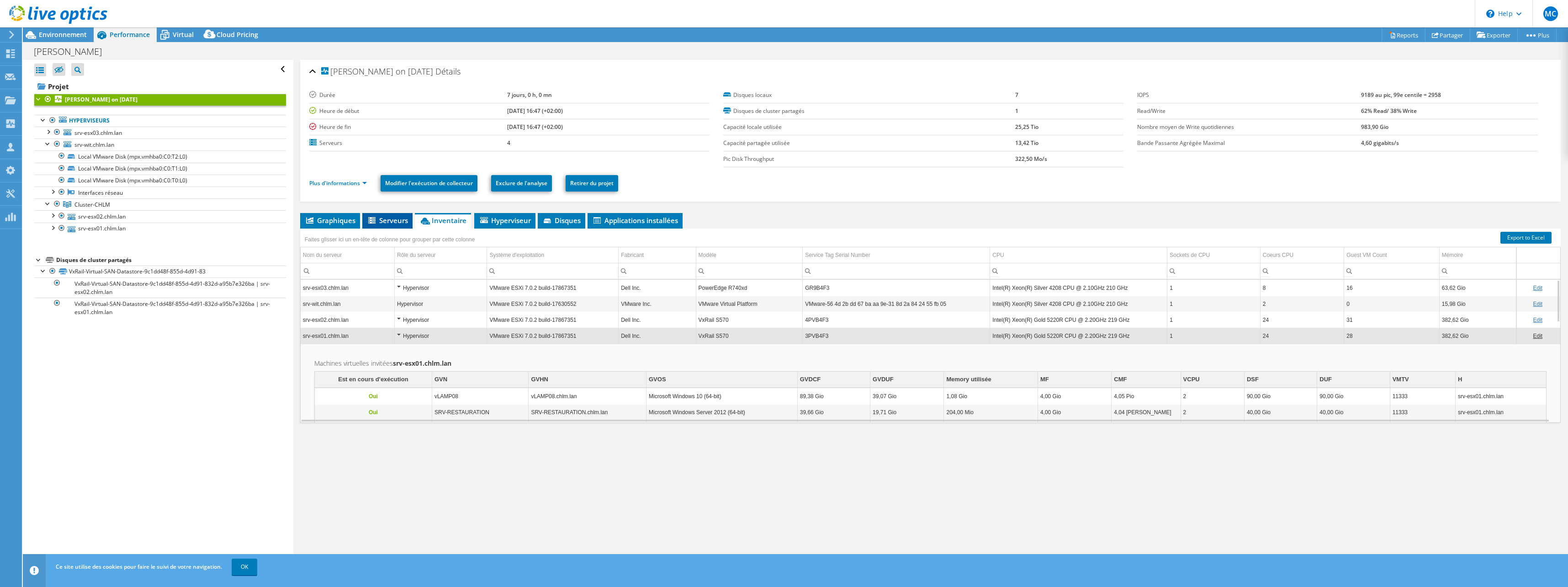
click at [386, 219] on span "Serveurs" at bounding box center [388, 220] width 41 height 9
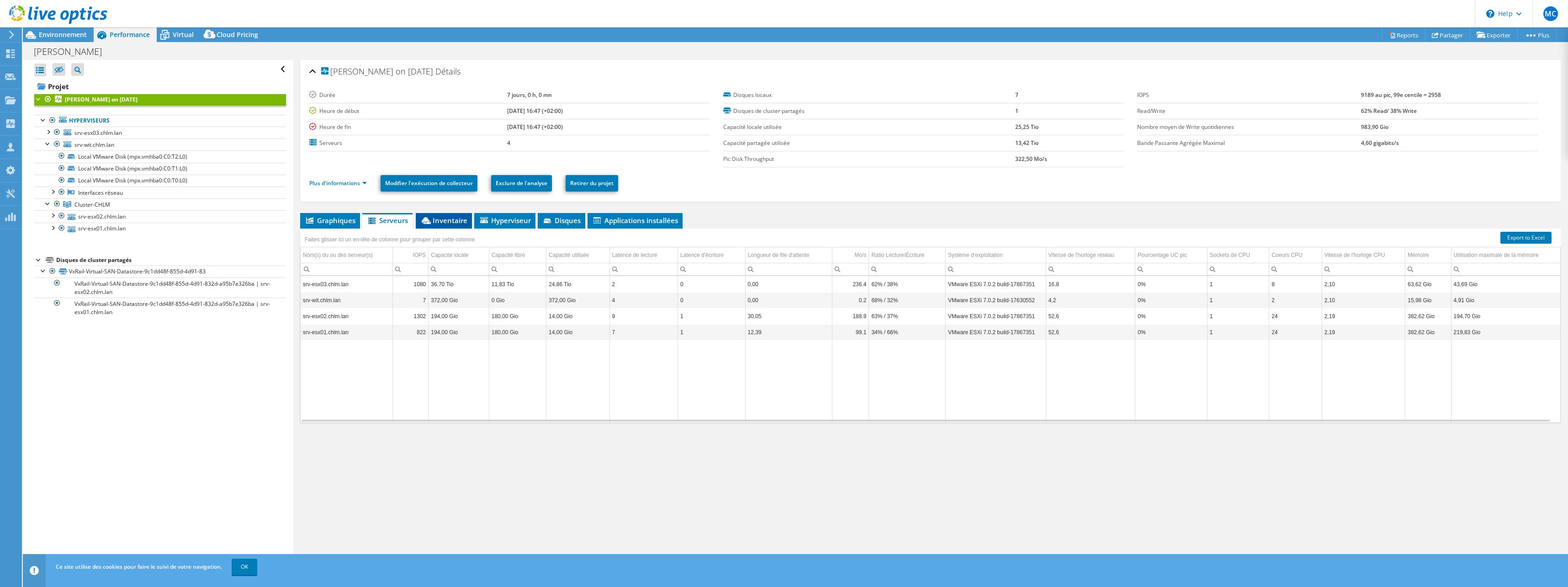
click at [460, 219] on span "Inventaire" at bounding box center [444, 220] width 47 height 9
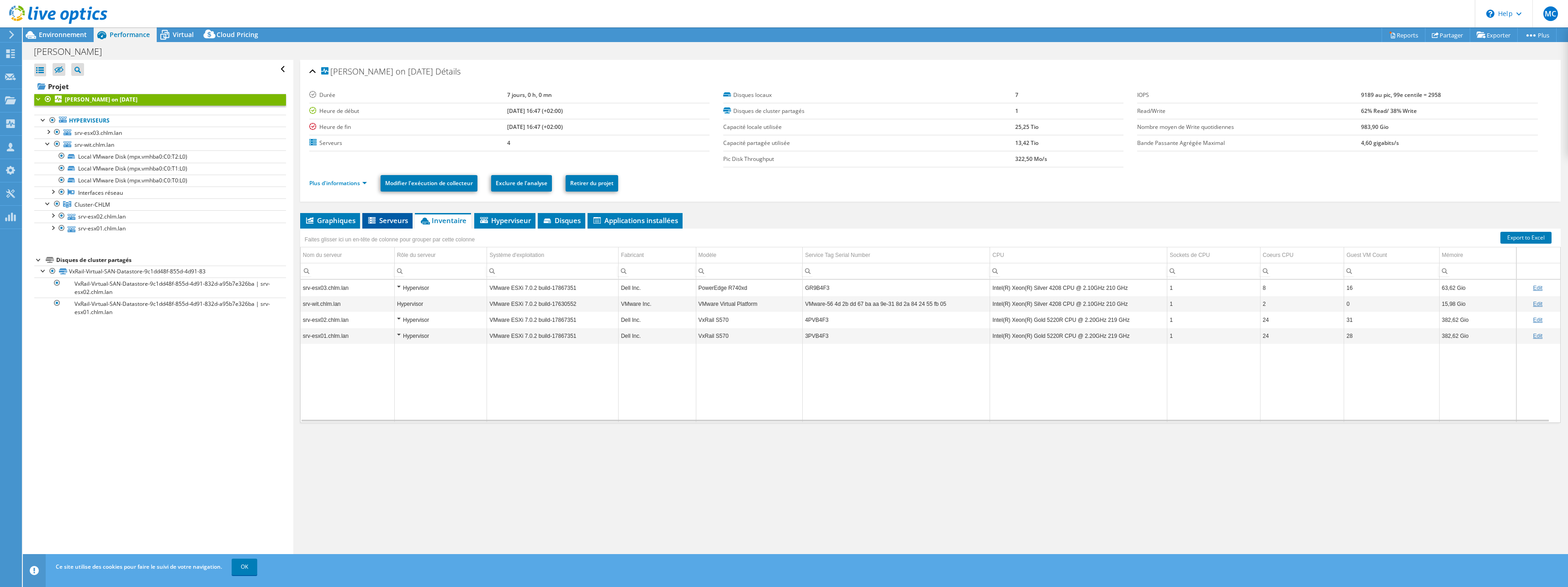
click at [391, 223] on span "Serveurs" at bounding box center [388, 220] width 41 height 9
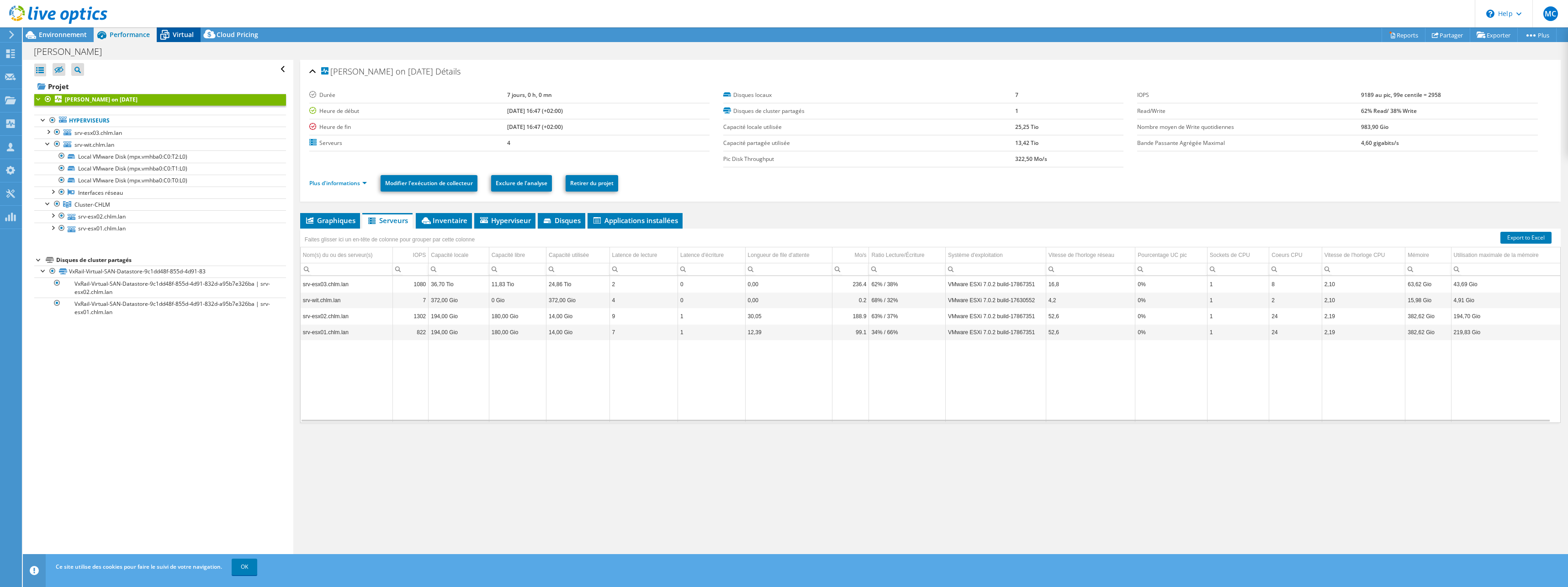
click at [171, 28] on icon at bounding box center [164, 35] width 16 height 16
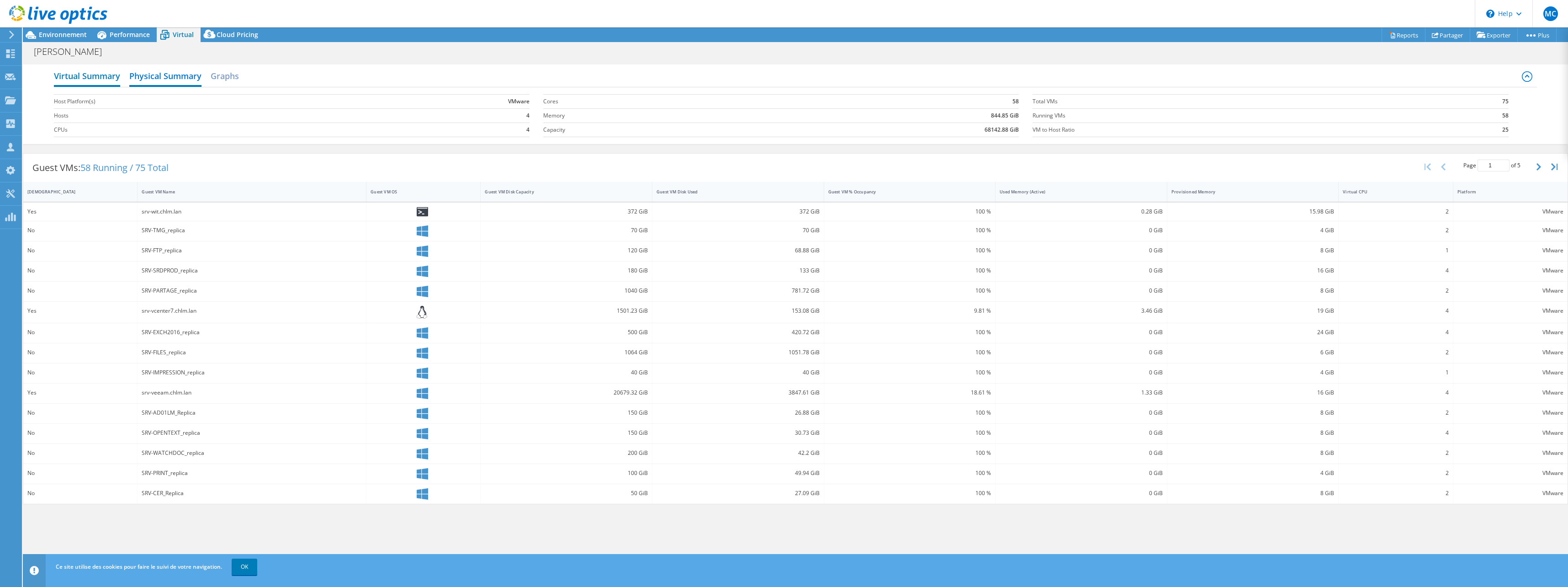
click at [109, 76] on h2 "Virtual Summary" at bounding box center [87, 77] width 66 height 20
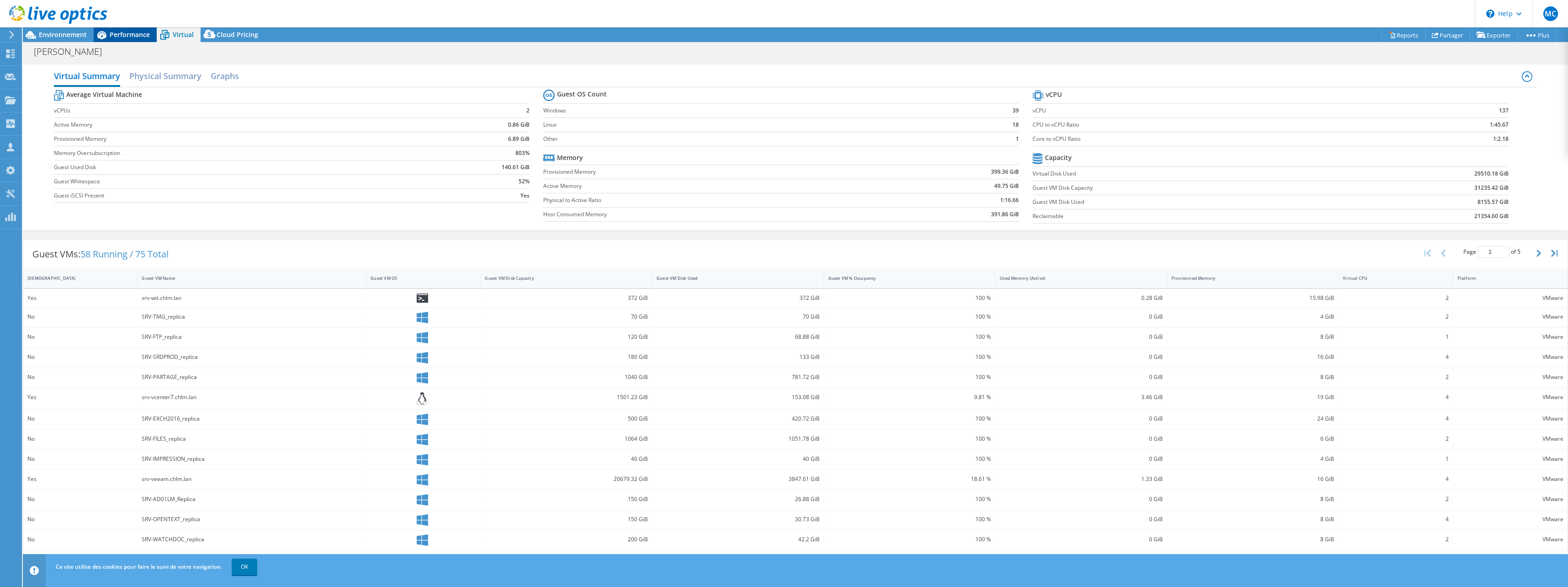
click at [114, 35] on span "Performance" at bounding box center [130, 35] width 40 height 9
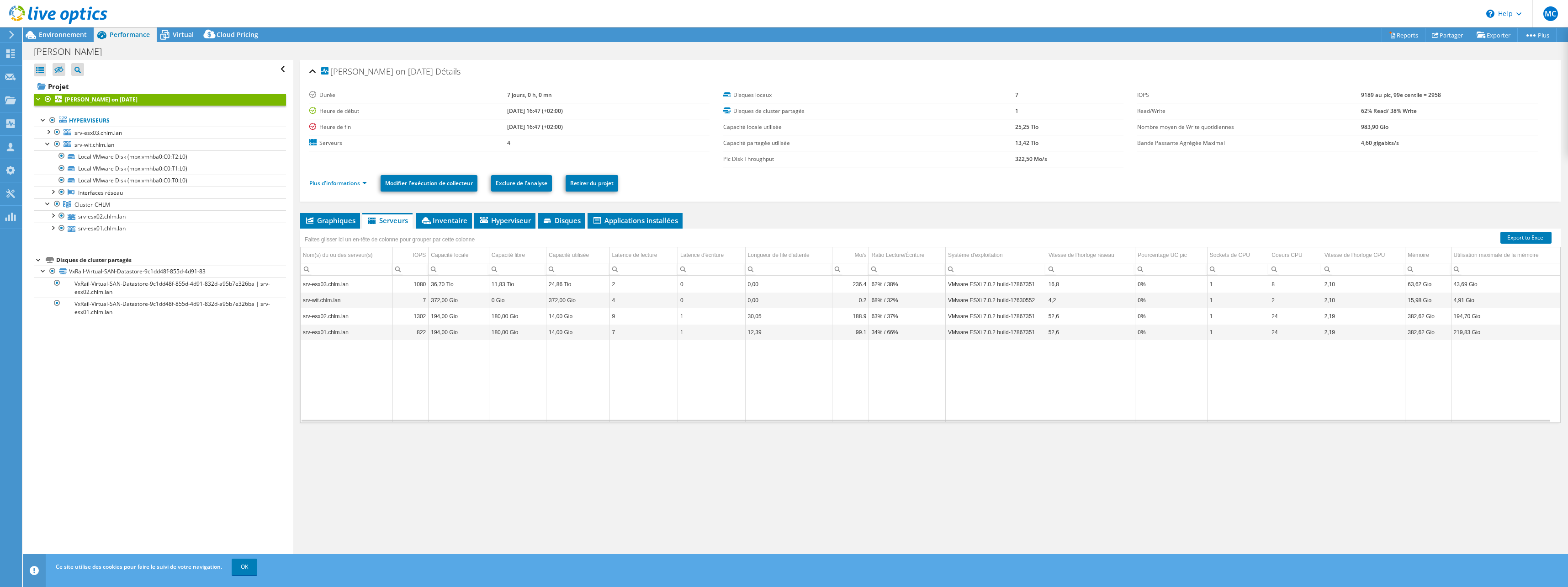
click at [680, 384] on td "Data grid" at bounding box center [712, 381] width 67 height 82
click at [48, 32] on span "Environnement" at bounding box center [63, 35] width 48 height 9
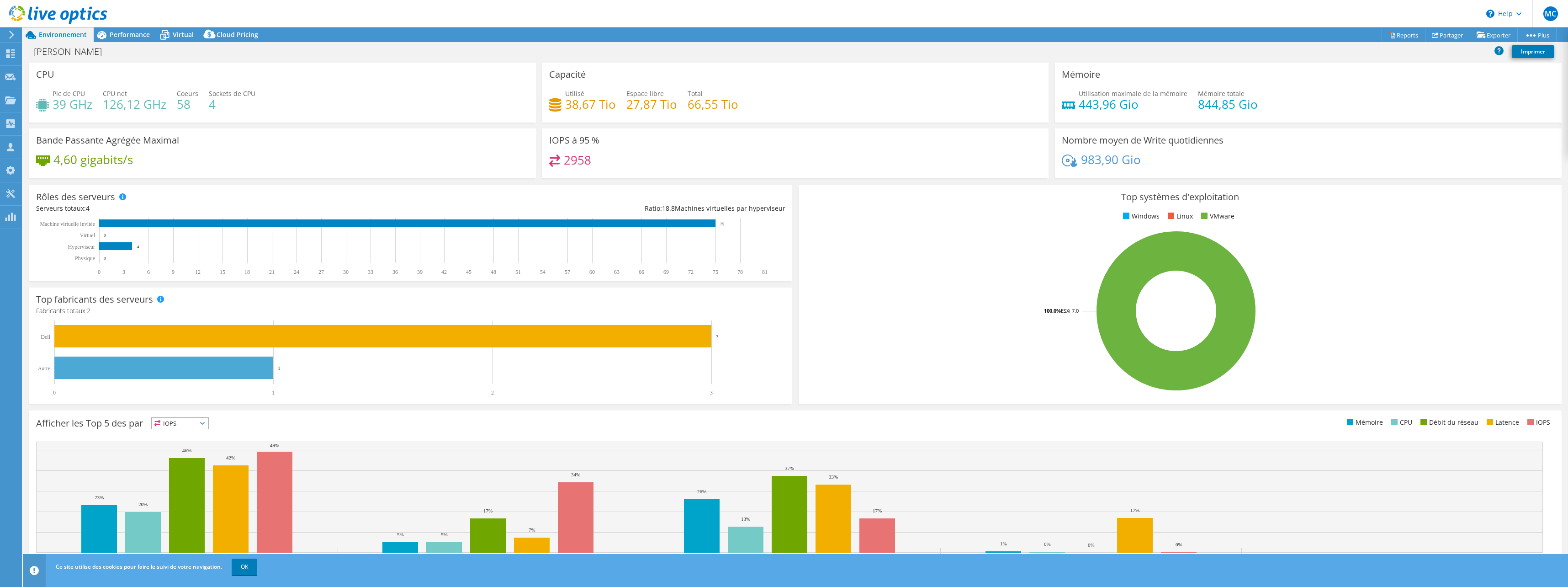
scroll to position [23, 0]
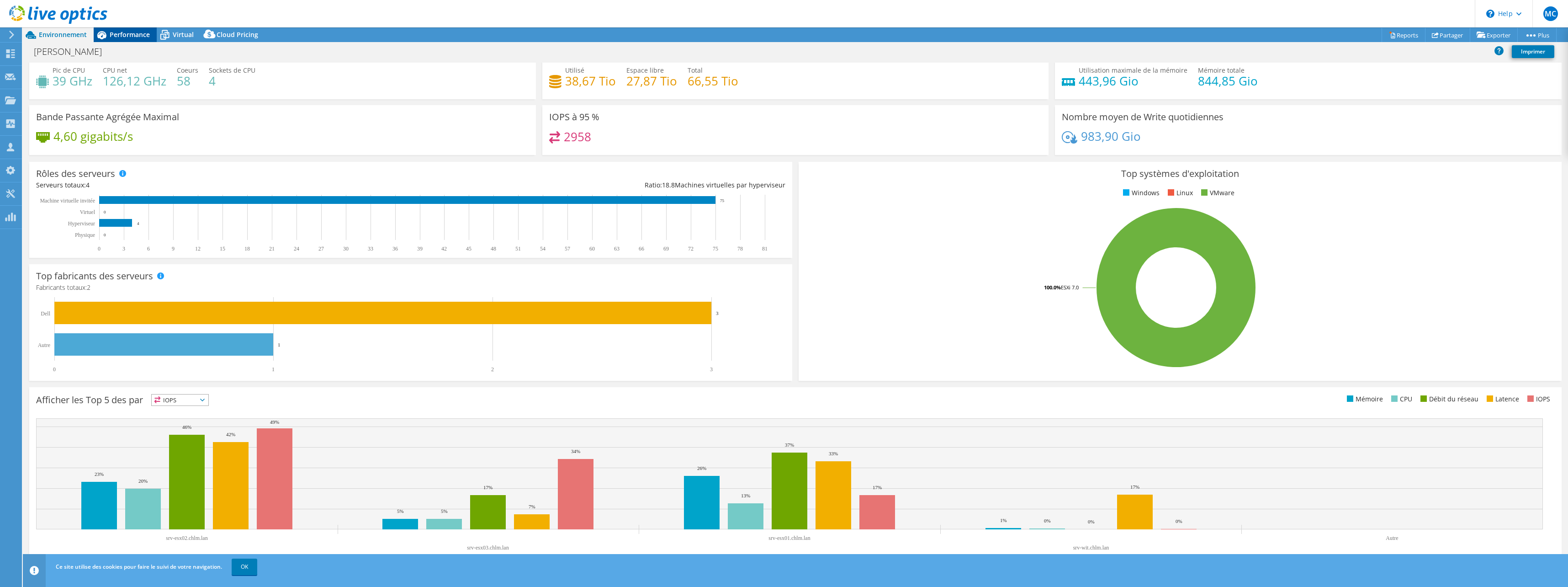
click at [132, 34] on span "Performance" at bounding box center [130, 35] width 40 height 9
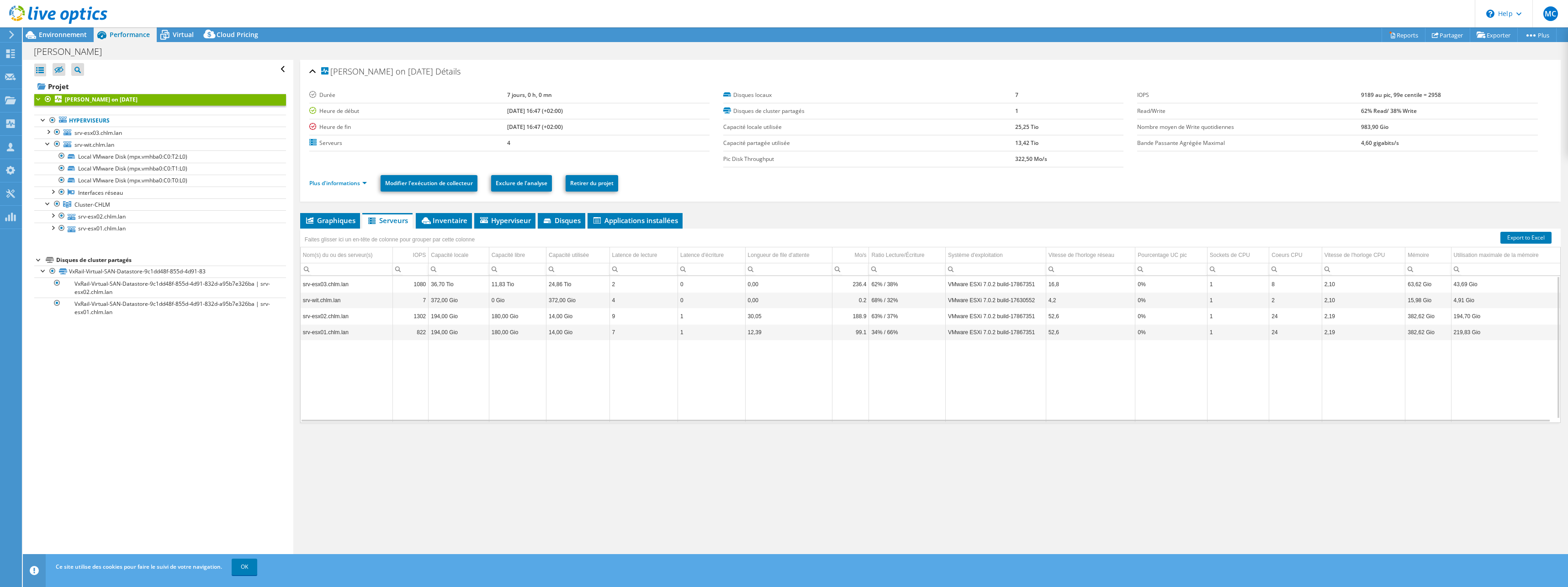
scroll to position [0, 0]
click at [53, 36] on span "Environnement" at bounding box center [63, 35] width 48 height 9
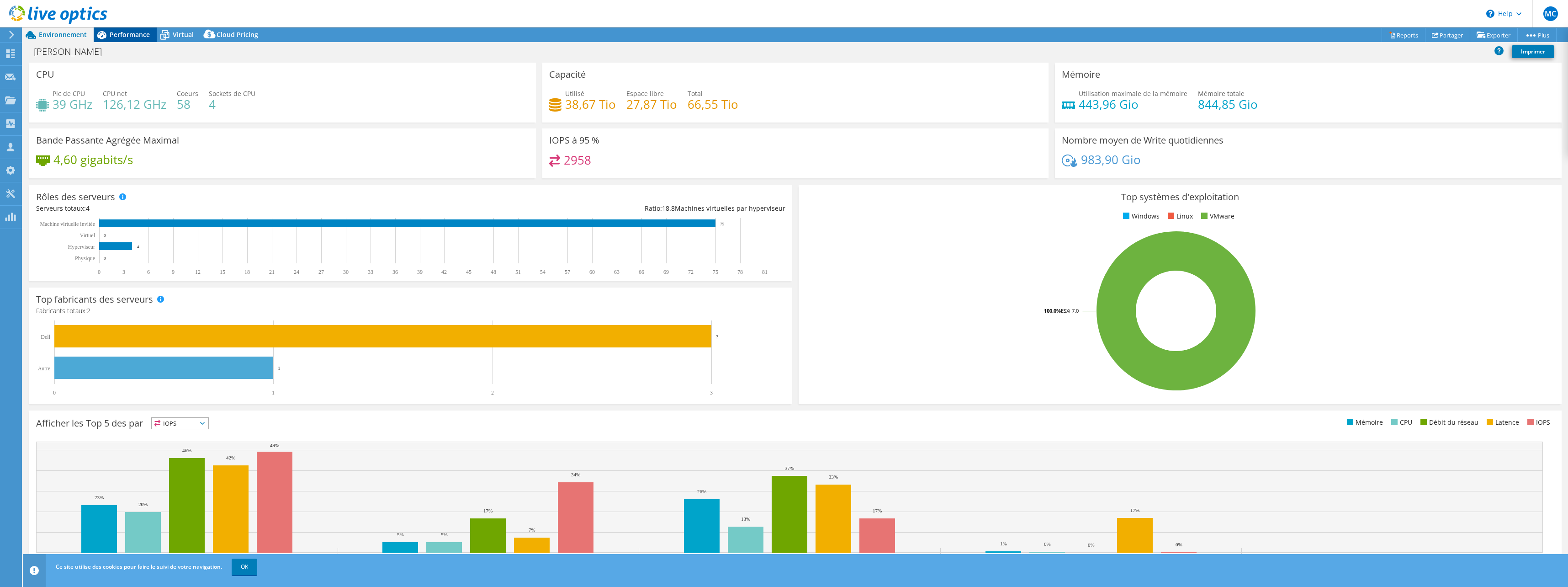
click at [131, 30] on span "Performance" at bounding box center [130, 35] width 40 height 9
